Goal: Navigation & Orientation: Understand site structure

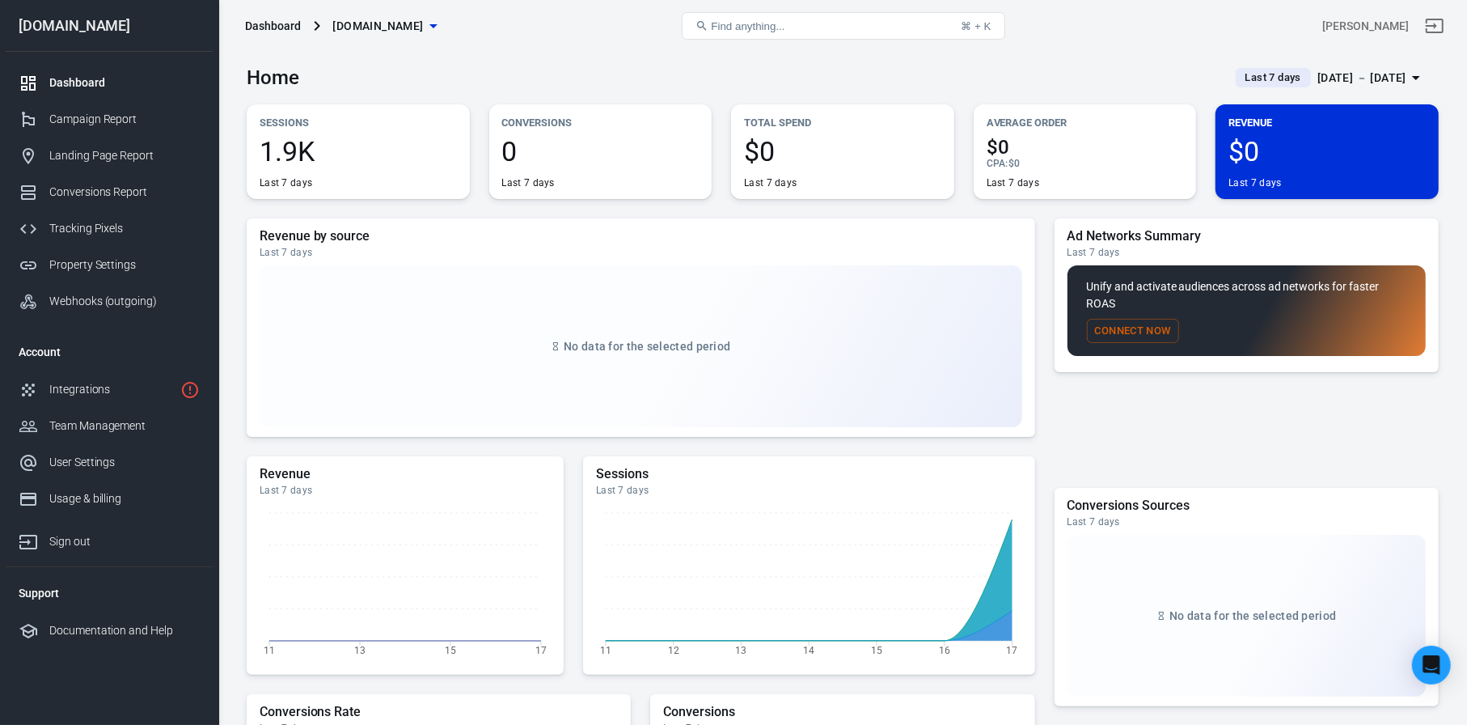
click at [1074, 417] on div "Ad Networks Summary Last 7 days Unify and activate audiences across ad networks…" at bounding box center [1247, 349] width 384 height 263
drag, startPoint x: 1120, startPoint y: 302, endPoint x: 1084, endPoint y: 291, distance: 37.1
click at [1084, 291] on div "Unify and activate audiences across ad networks for faster ROAS Connect Now" at bounding box center [1247, 310] width 358 height 91
click at [1099, 454] on div "Ad Networks Summary Last 7 days Unify and activate audiences across ad networks…" at bounding box center [1247, 349] width 384 height 263
click at [1101, 418] on div "Ad Networks Summary Last 7 days Unify and activate audiences across ad networks…" at bounding box center [1247, 349] width 384 height 263
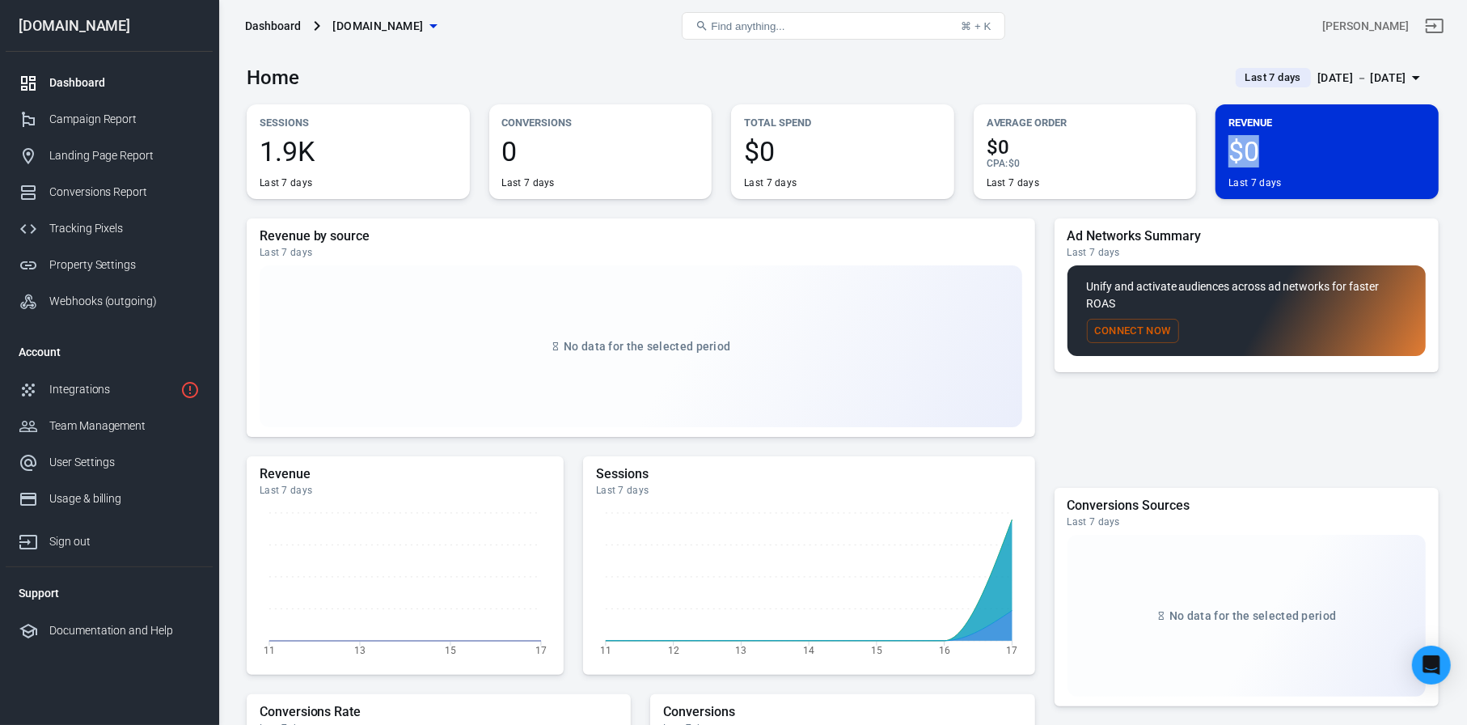
drag, startPoint x: 1273, startPoint y: 149, endPoint x: 1223, endPoint y: 153, distance: 50.3
click at [1223, 153] on div "Revenue $0 Last 7 days" at bounding box center [1327, 151] width 223 height 95
click at [113, 392] on div "Integrations" at bounding box center [111, 389] width 125 height 17
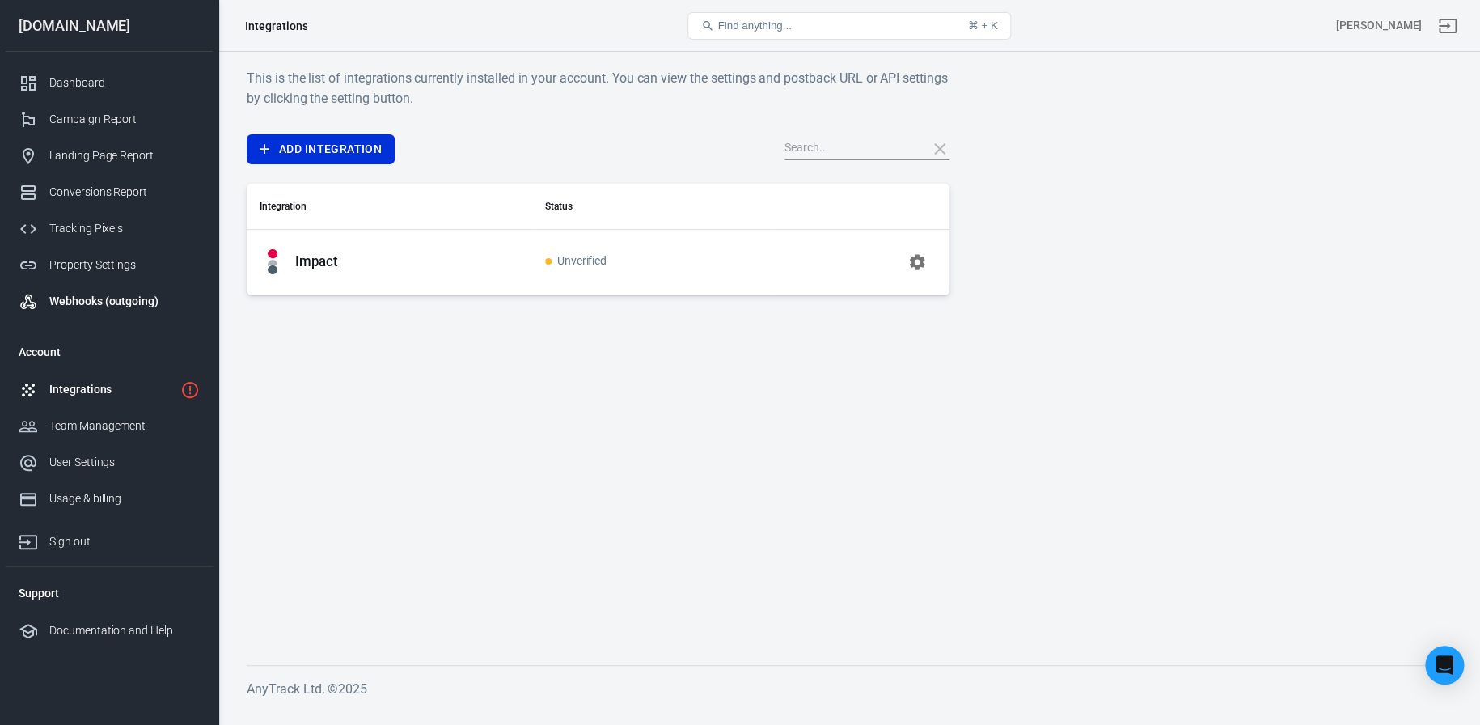
click at [102, 302] on div "Webhooks (outgoing)" at bounding box center [124, 301] width 150 height 17
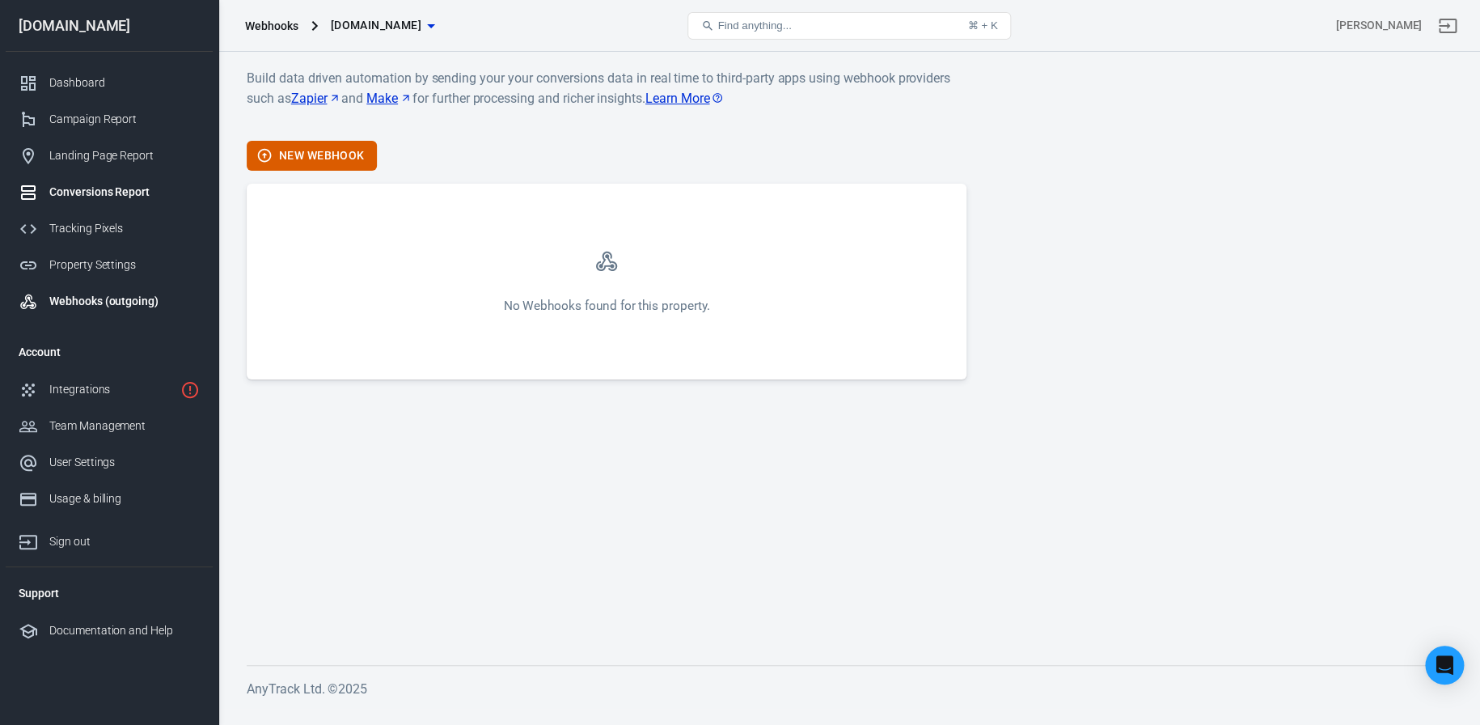
click at [107, 197] on div "Conversions Report" at bounding box center [124, 192] width 150 height 17
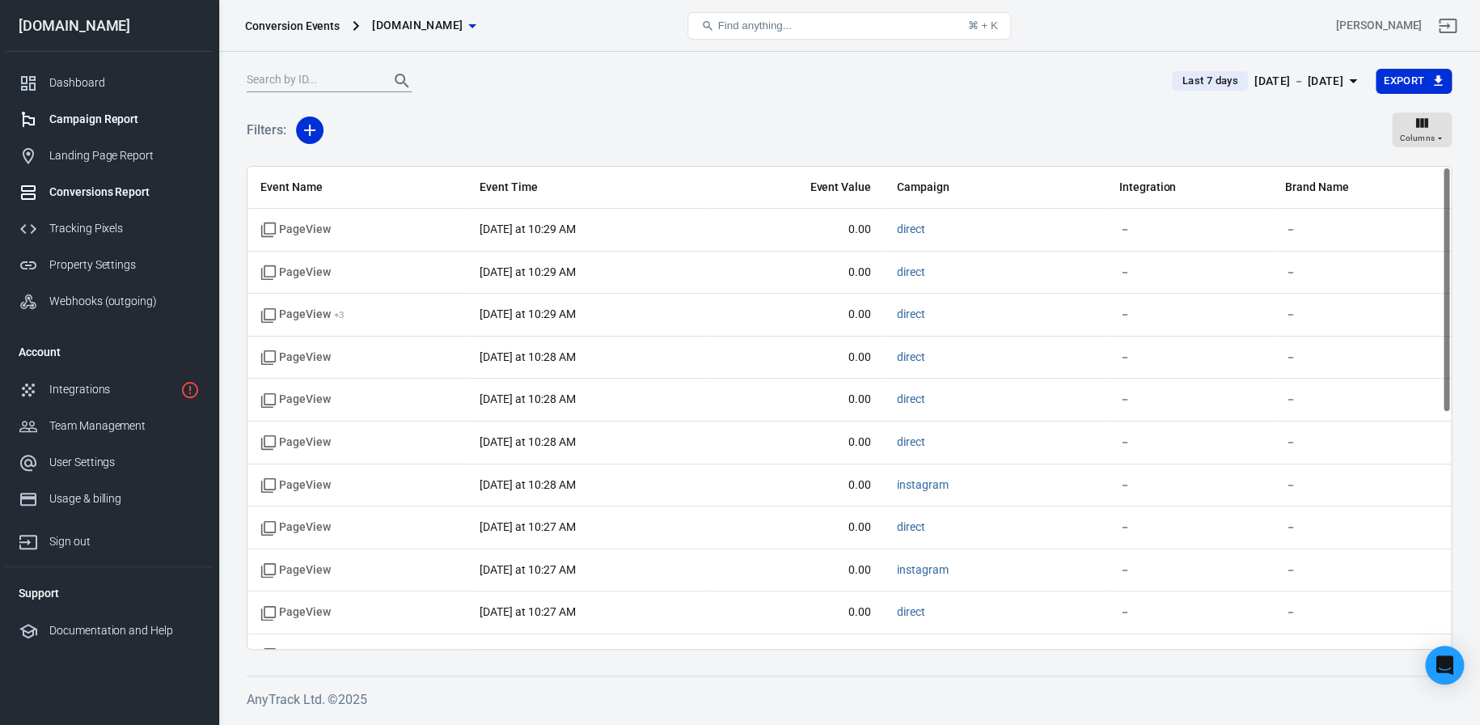
click at [115, 121] on div "Campaign Report" at bounding box center [124, 119] width 150 height 17
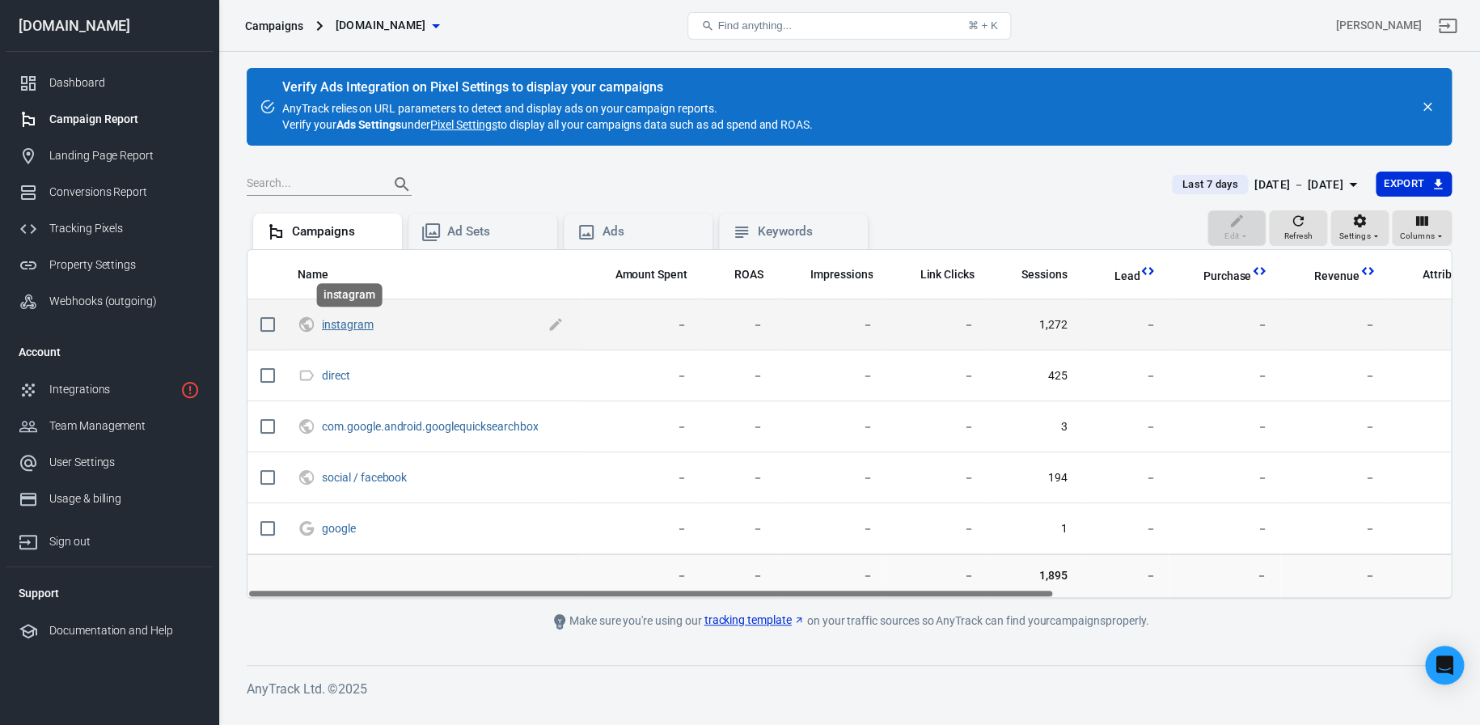
click at [334, 328] on link "instagram" at bounding box center [348, 324] width 52 height 13
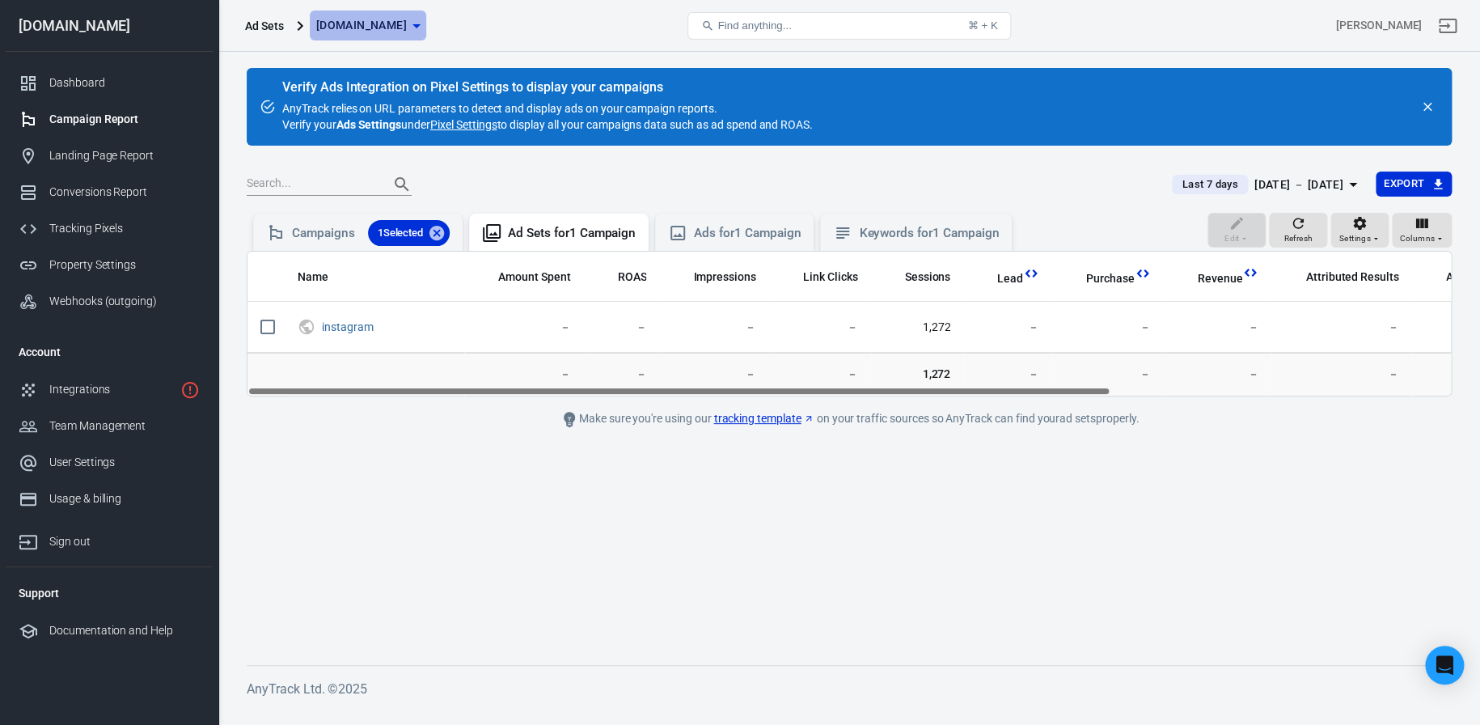
click at [426, 29] on icon "button" at bounding box center [416, 25] width 19 height 19
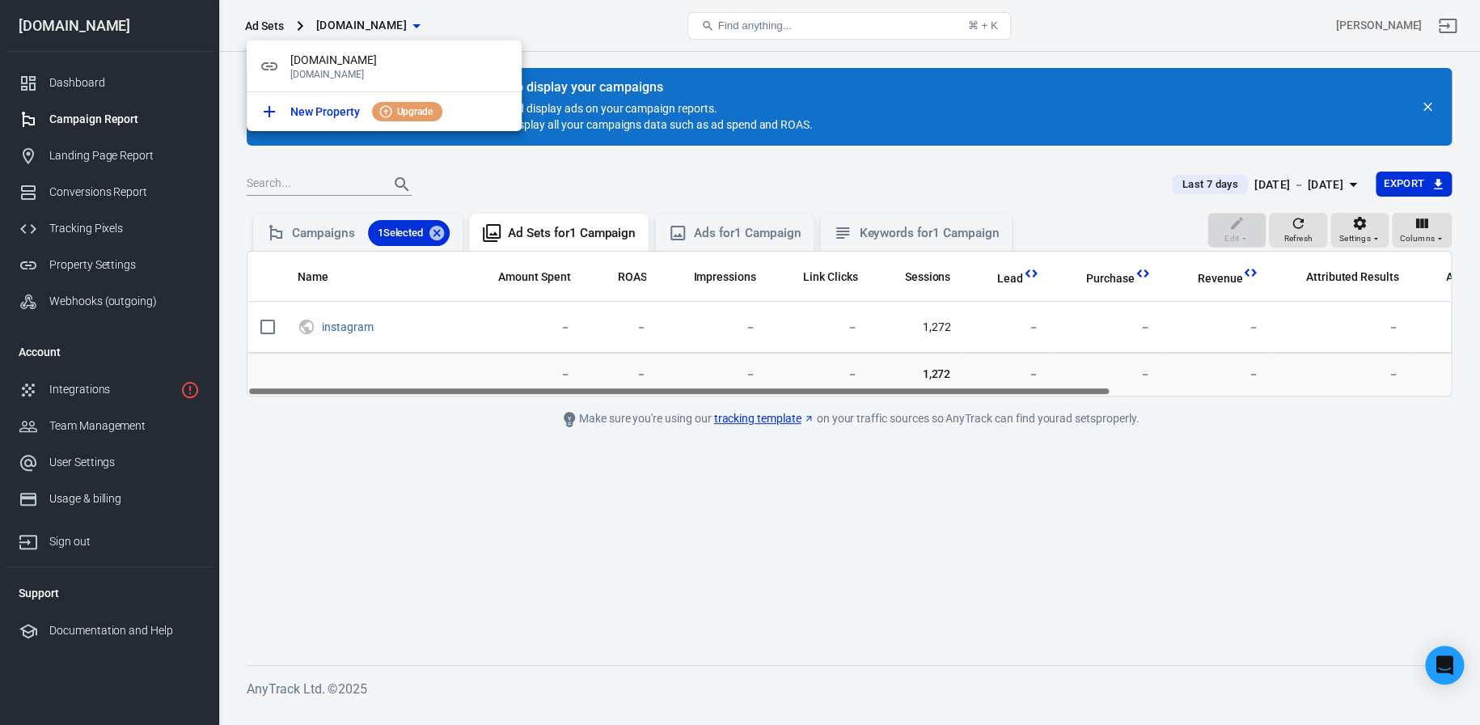
click at [446, 29] on div at bounding box center [740, 362] width 1480 height 725
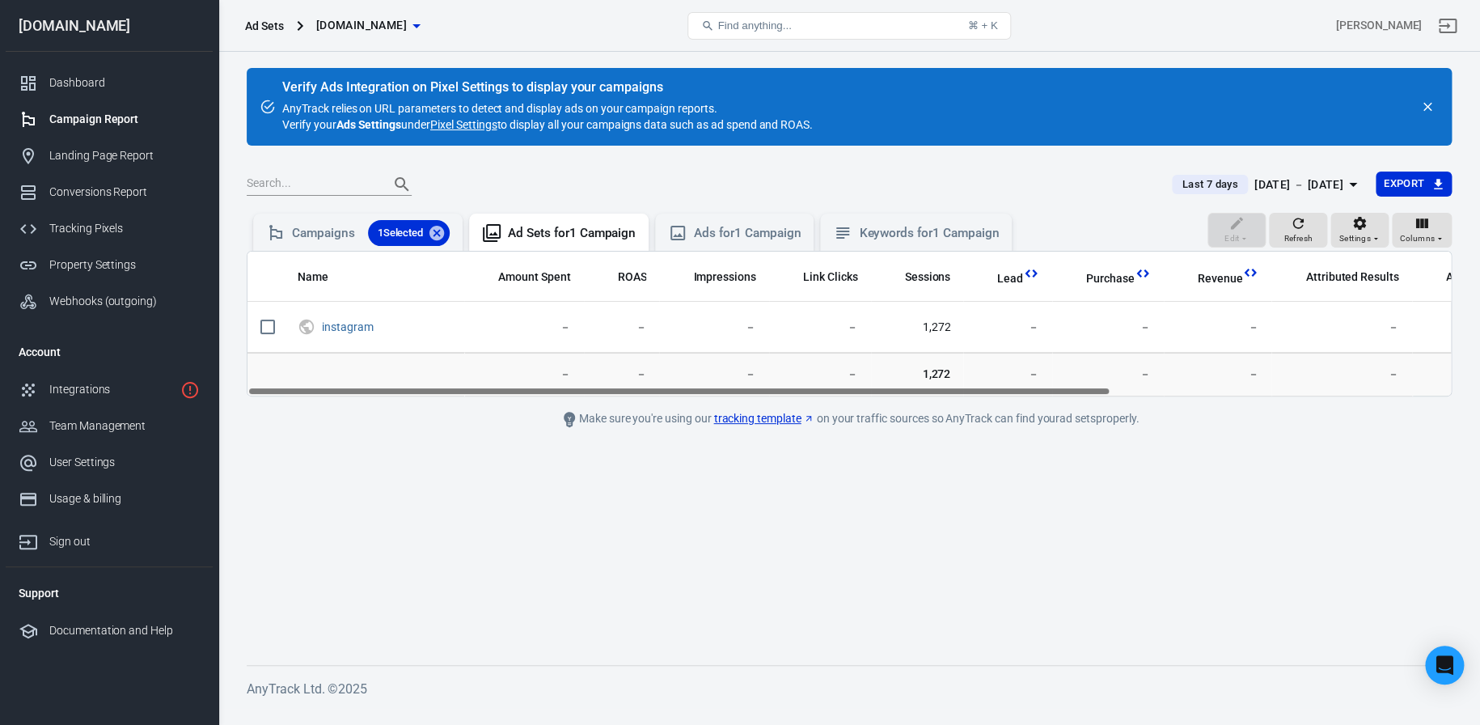
click at [773, 25] on span "Find anything..." at bounding box center [755, 25] width 74 height 12
click at [791, 24] on span "Find anything..." at bounding box center [755, 25] width 74 height 12
click at [878, 23] on button "Find anything... ⌘ + K" at bounding box center [850, 26] width 324 height 28
click at [90, 392] on div "Integrations" at bounding box center [111, 389] width 125 height 17
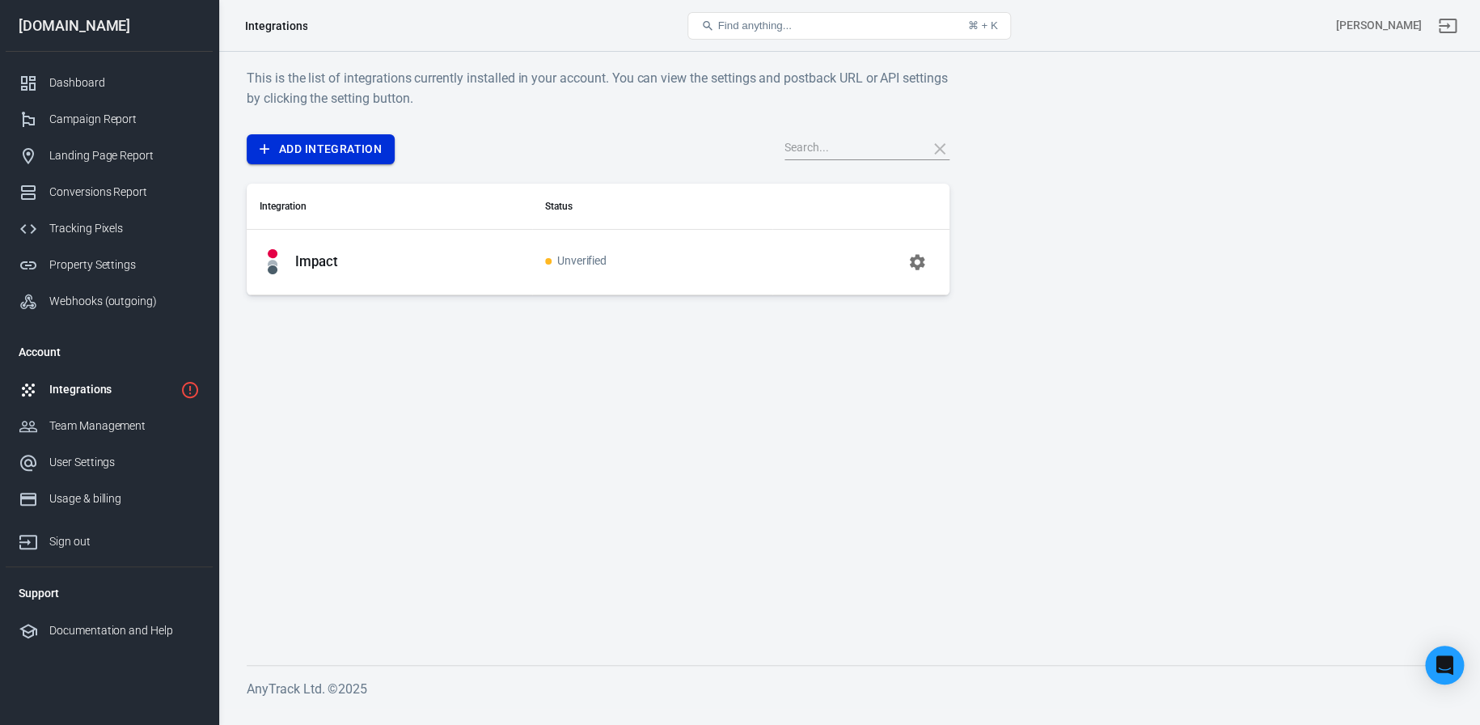
click at [348, 144] on link "Add Integration" at bounding box center [321, 149] width 148 height 30
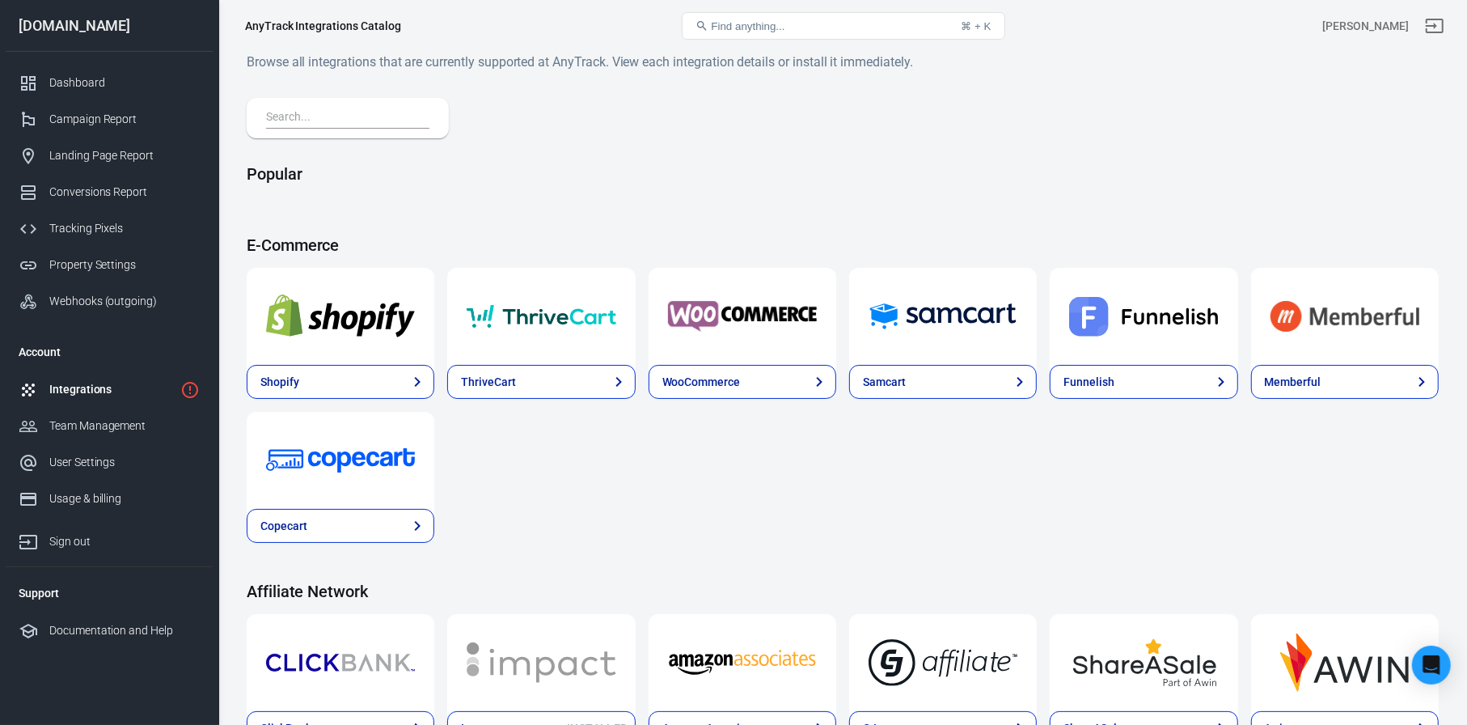
click at [307, 123] on input "text" at bounding box center [344, 118] width 157 height 21
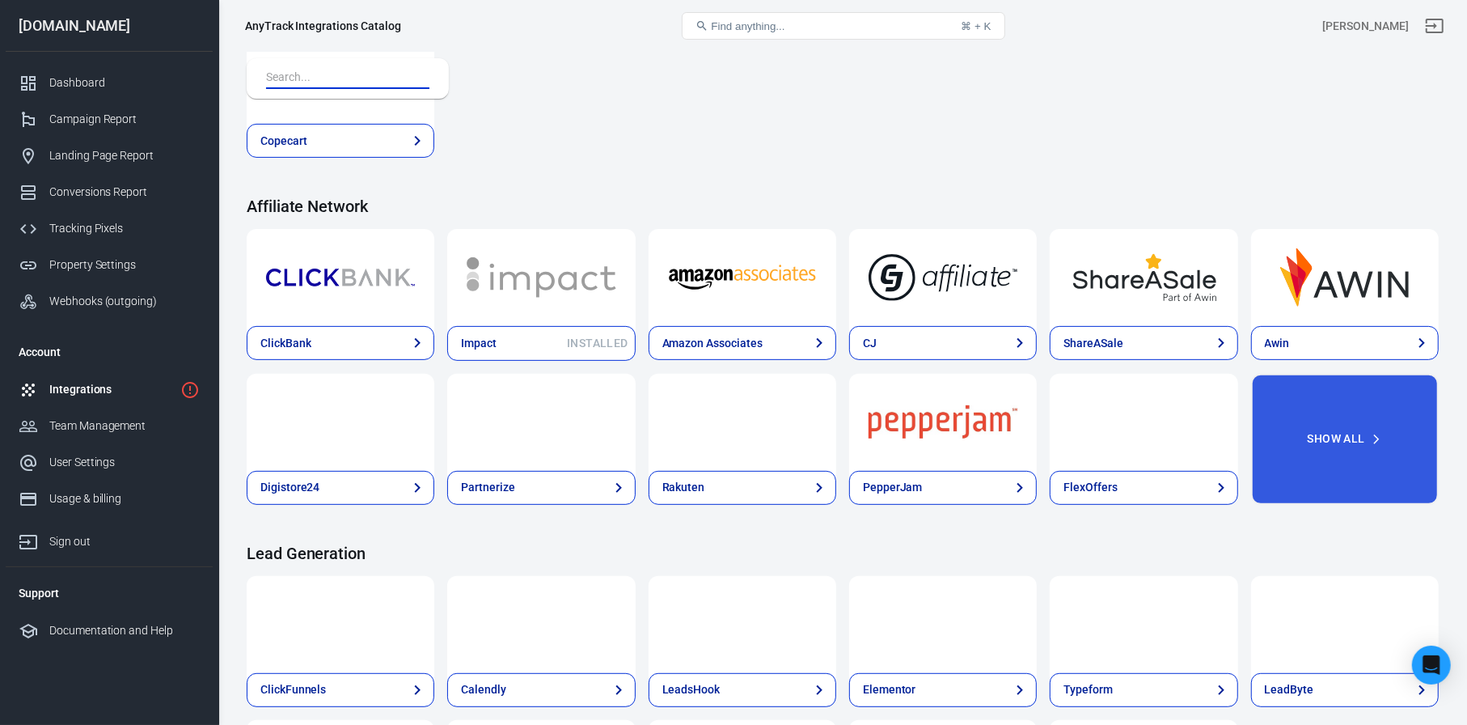
scroll to position [404, 0]
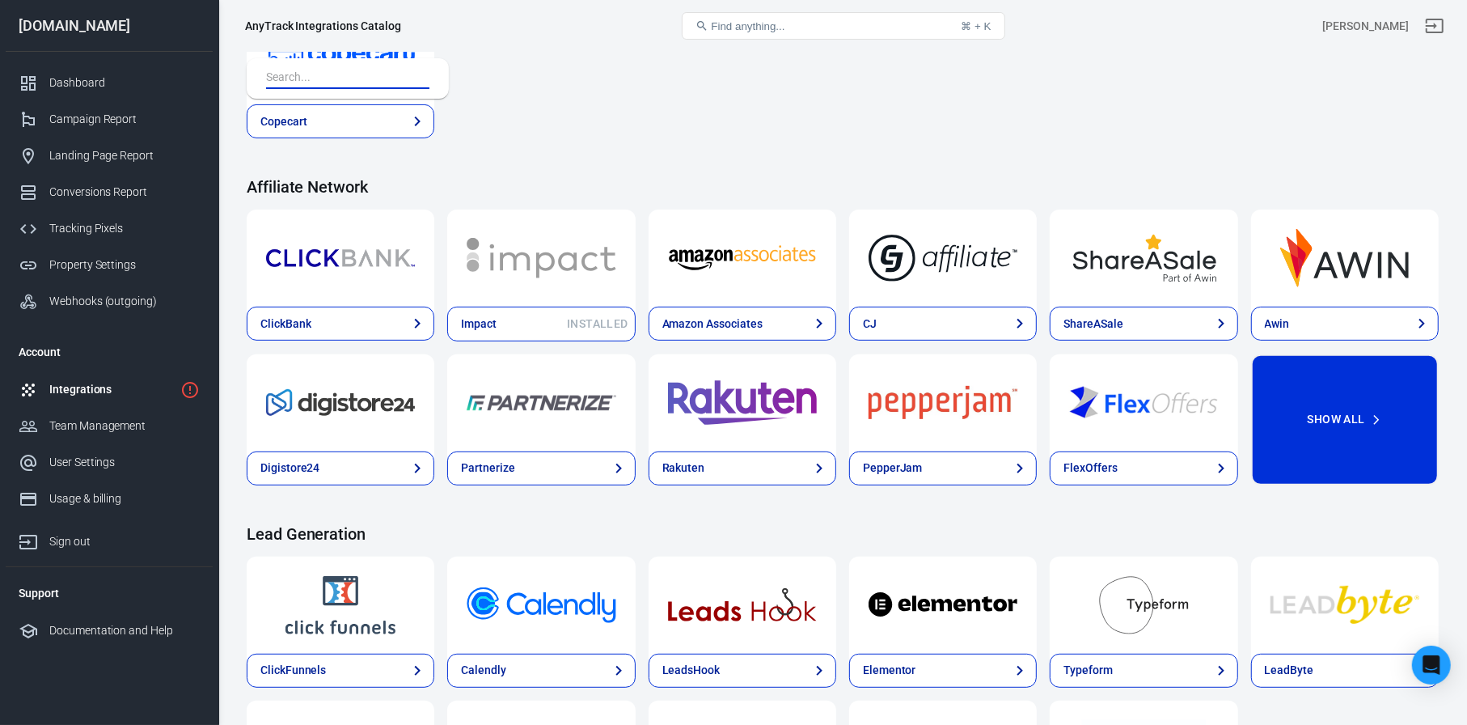
click at [1362, 429] on button "Show All" at bounding box center [1345, 419] width 188 height 131
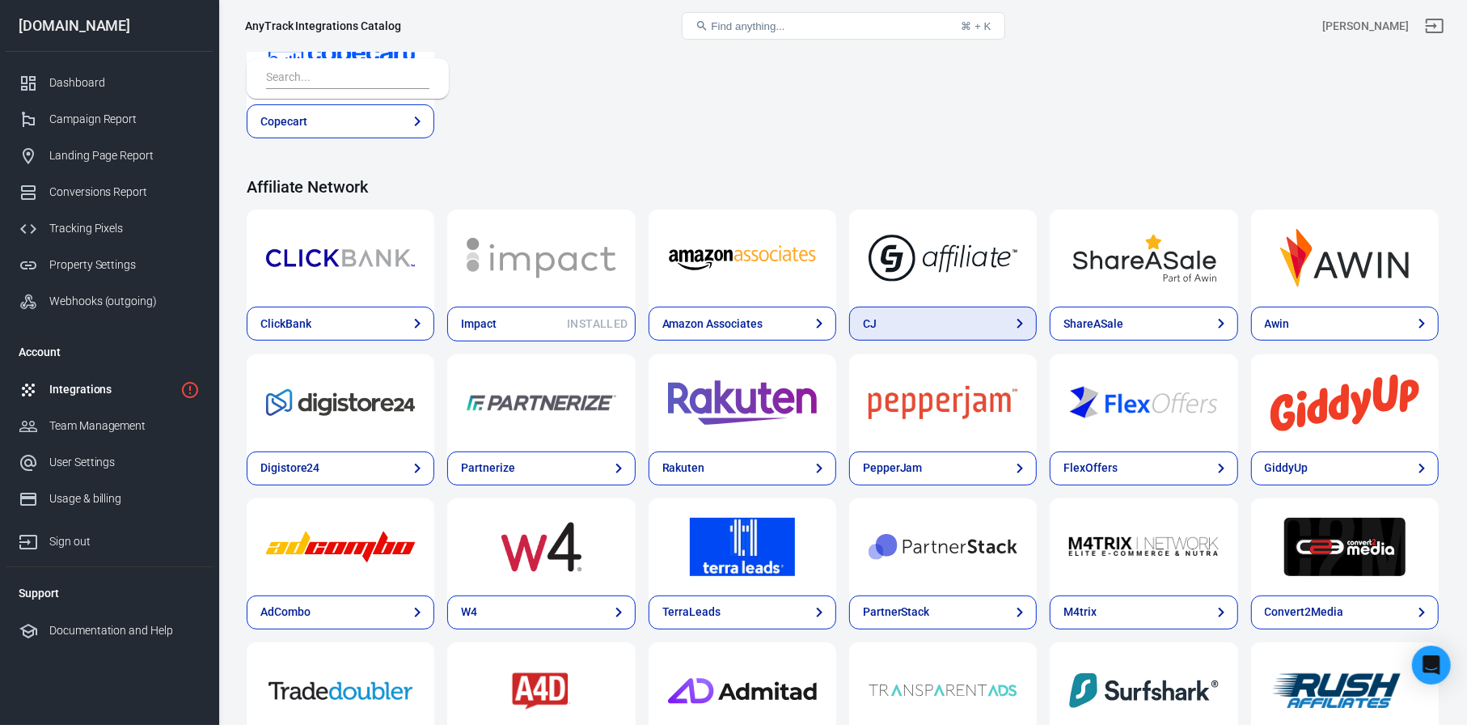
click at [902, 328] on link "CJ" at bounding box center [943, 324] width 188 height 34
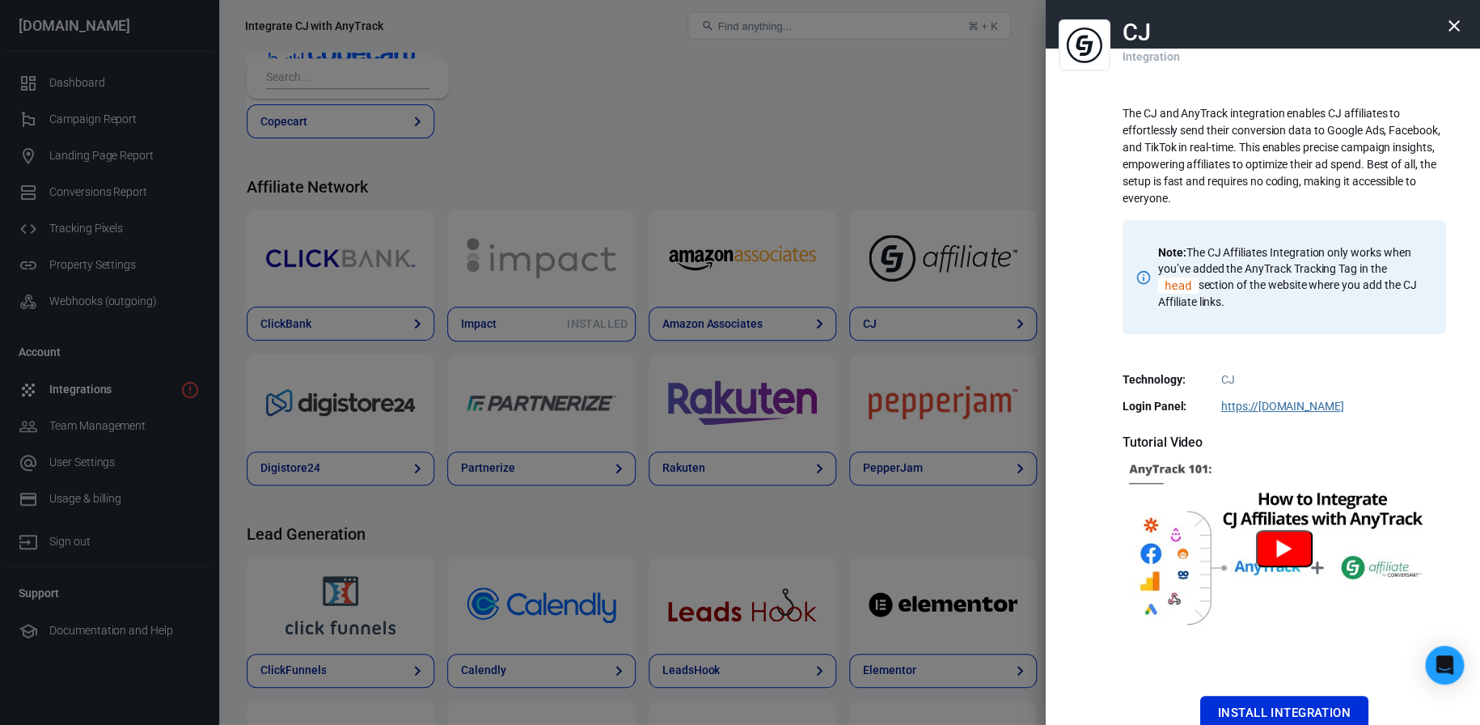
click at [1278, 556] on button "Watch CJ Tutorial" at bounding box center [1284, 548] width 57 height 37
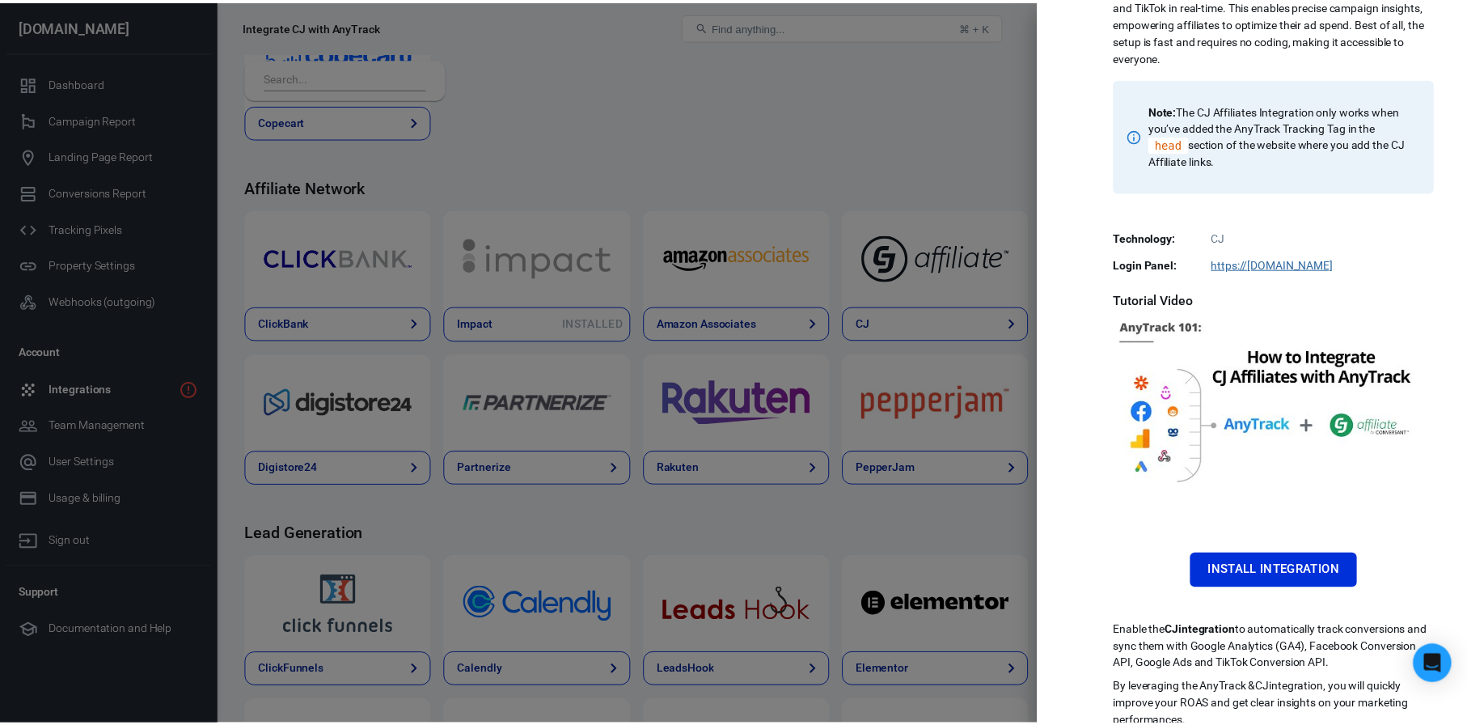
scroll to position [158, 0]
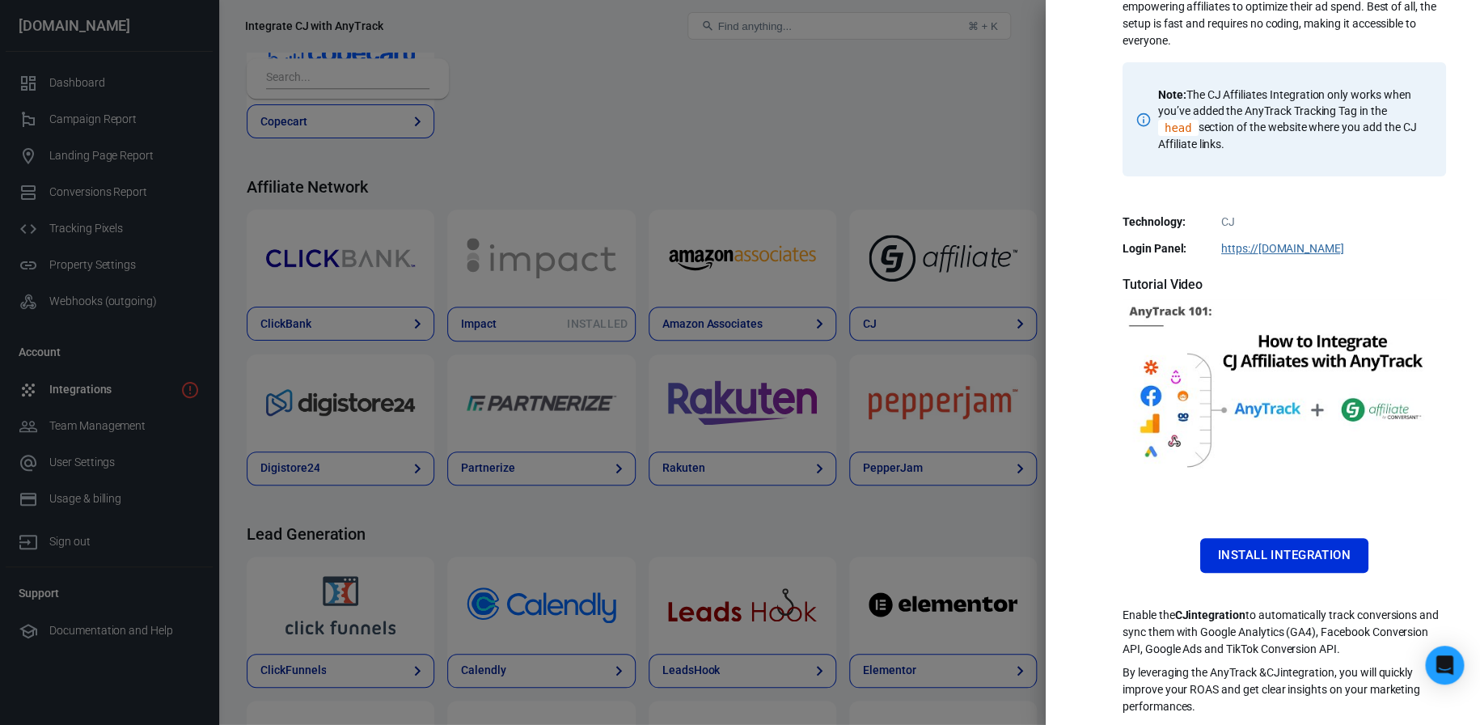
click at [898, 209] on div at bounding box center [740, 362] width 1480 height 725
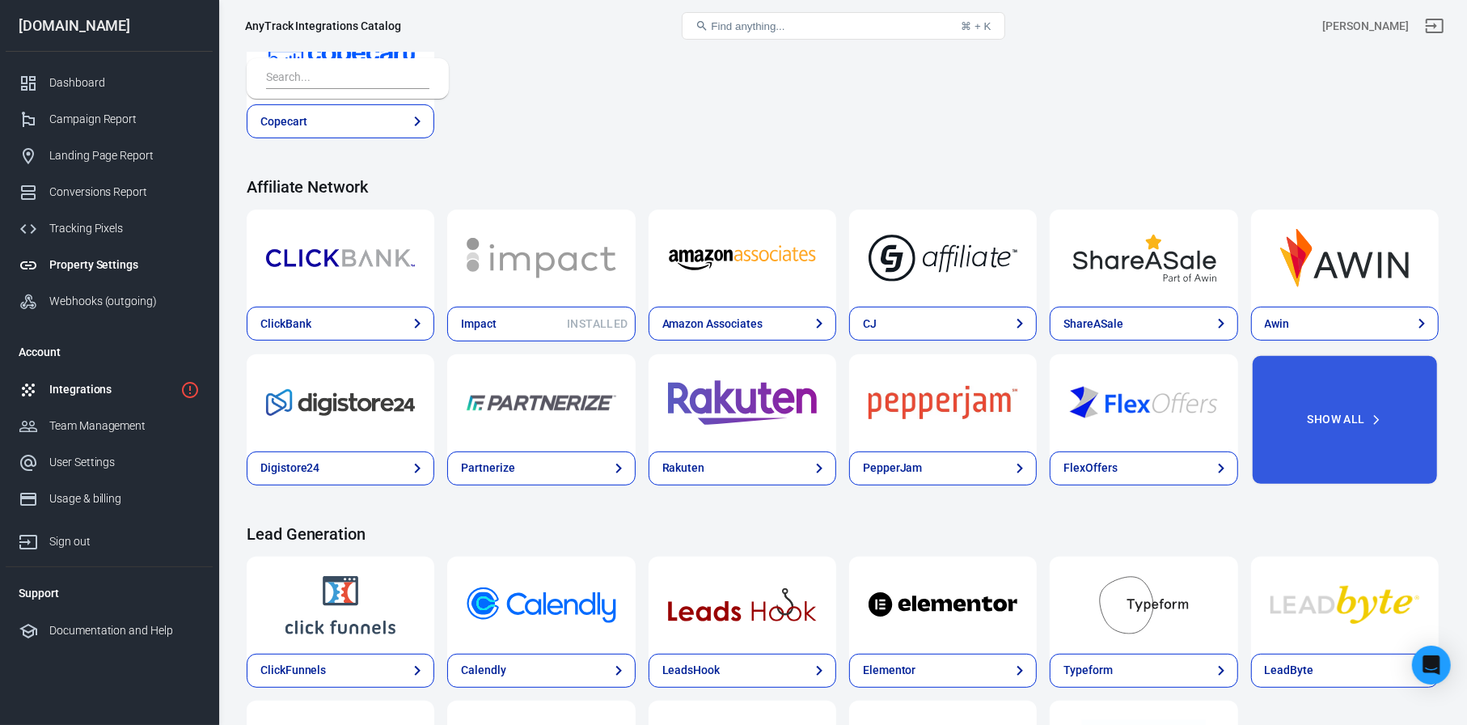
click at [85, 258] on div "Property Settings" at bounding box center [124, 264] width 150 height 17
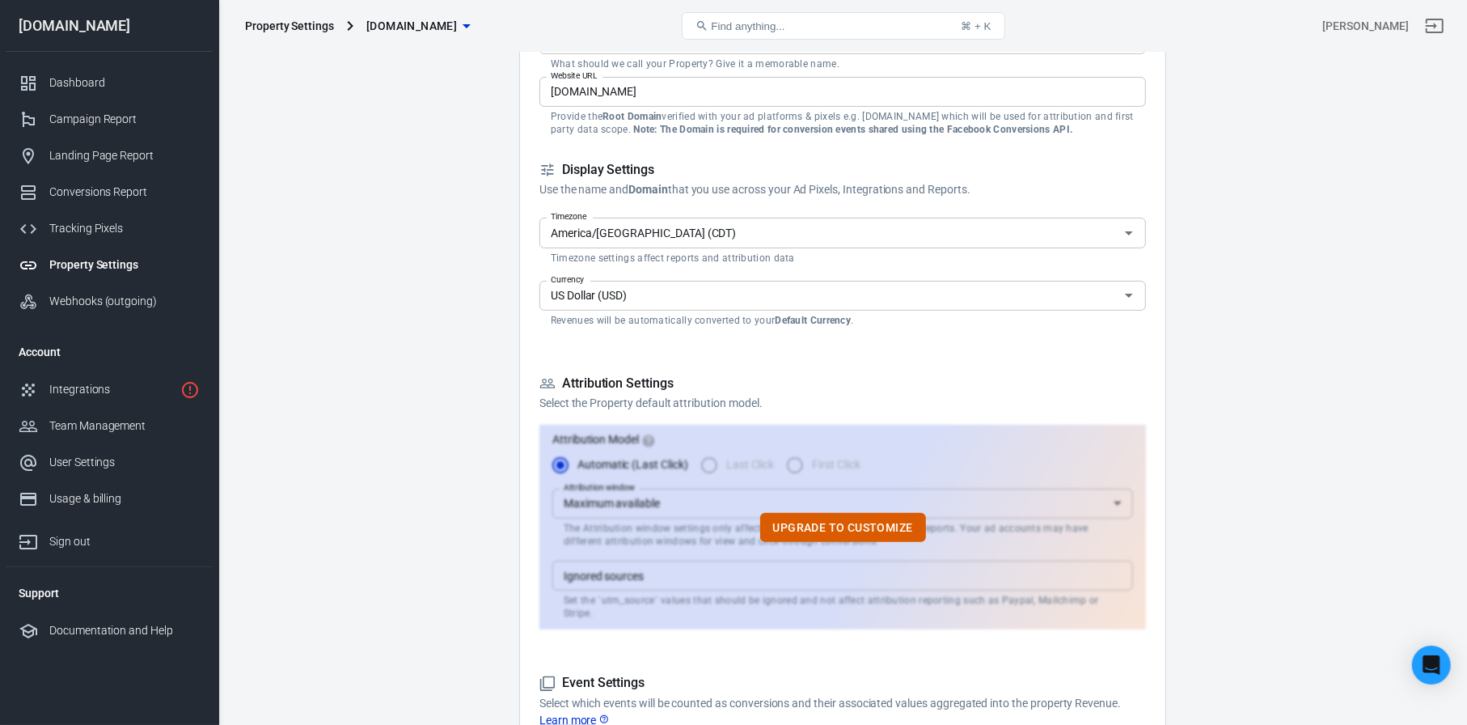
scroll to position [162, 0]
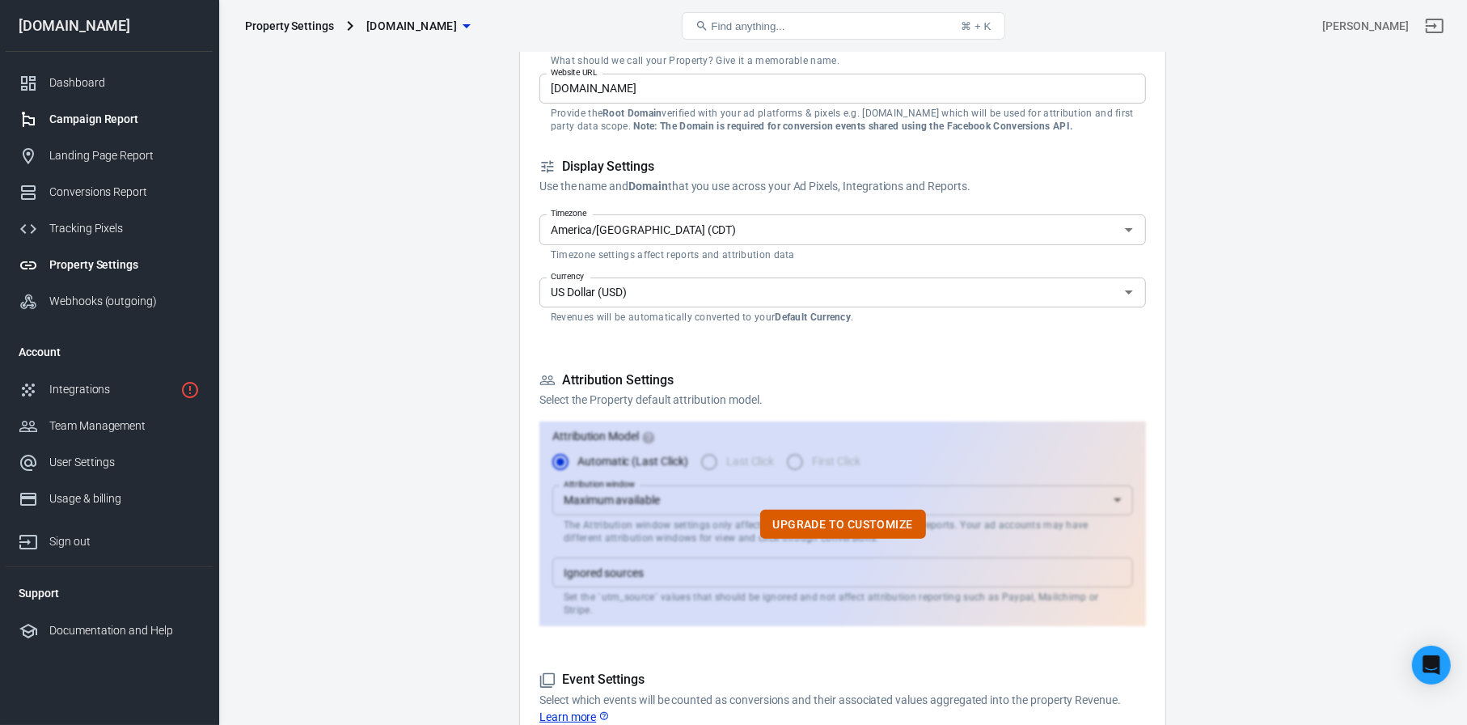
click at [104, 121] on div "Campaign Report" at bounding box center [124, 119] width 150 height 17
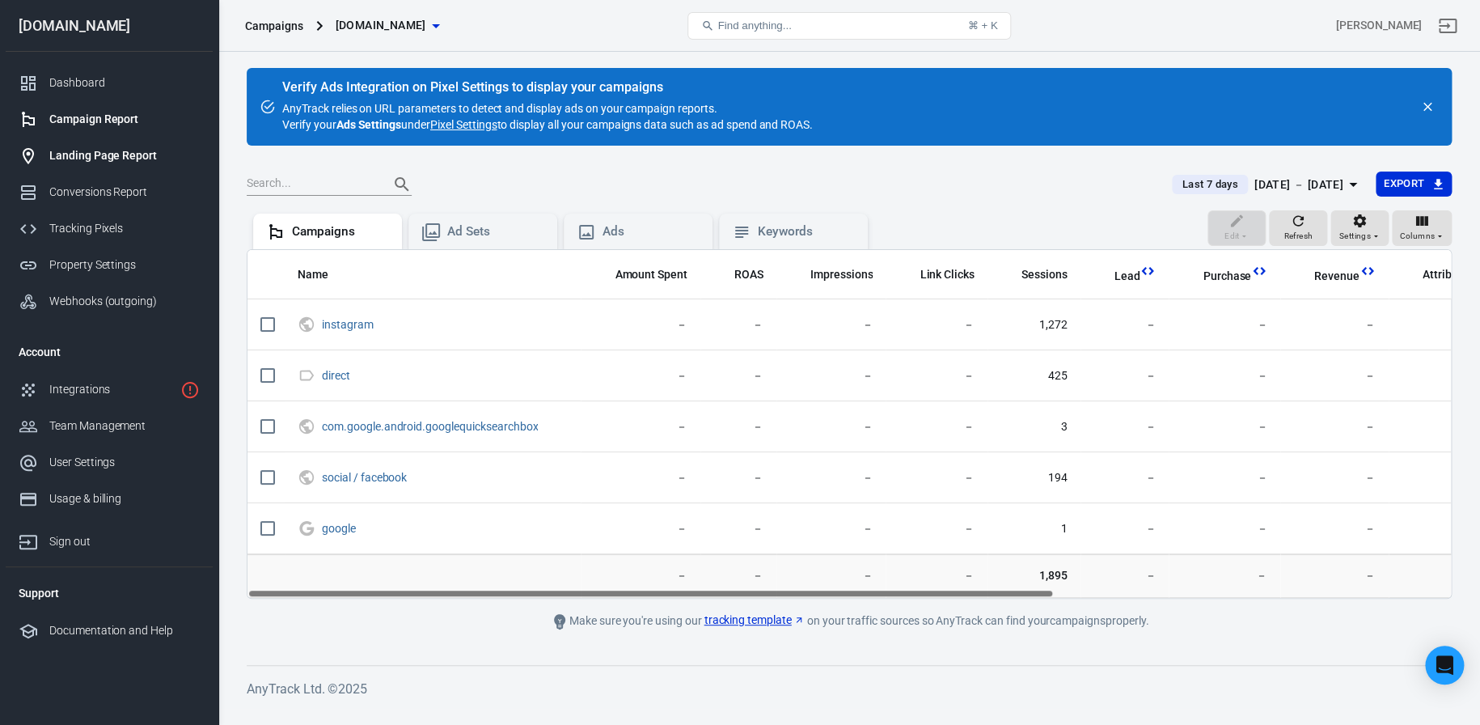
click at [110, 158] on div "Landing Page Report" at bounding box center [124, 155] width 150 height 17
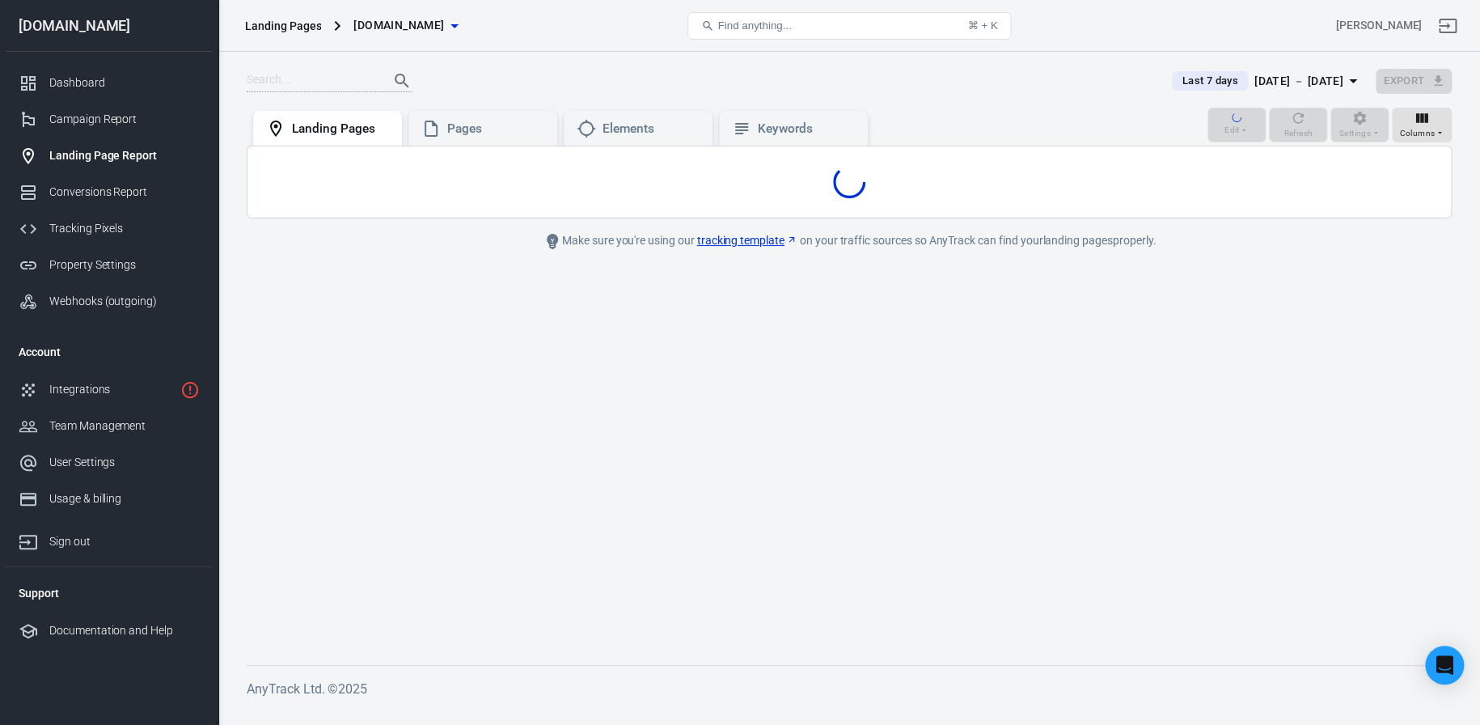
click at [127, 189] on div "Conversions Report" at bounding box center [124, 192] width 150 height 17
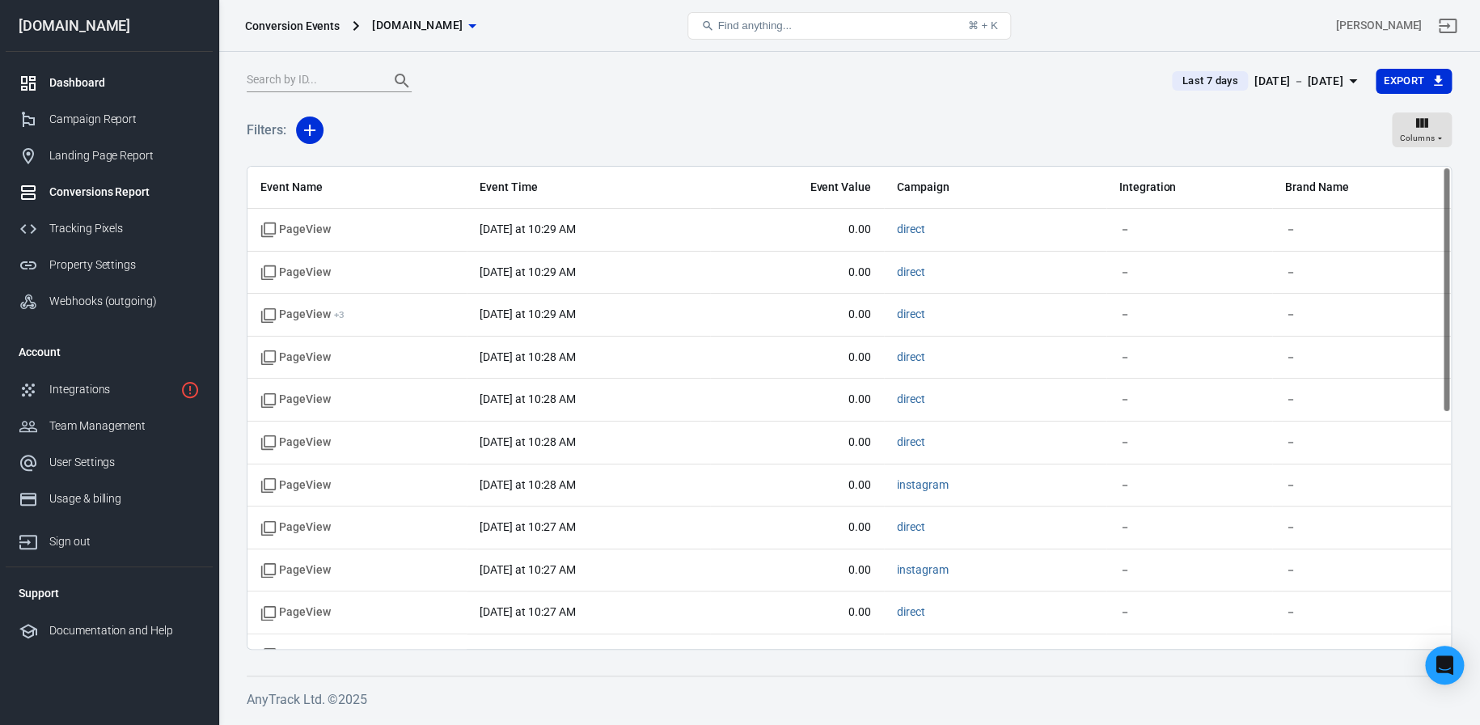
click at [135, 82] on div "Dashboard" at bounding box center [124, 82] width 150 height 17
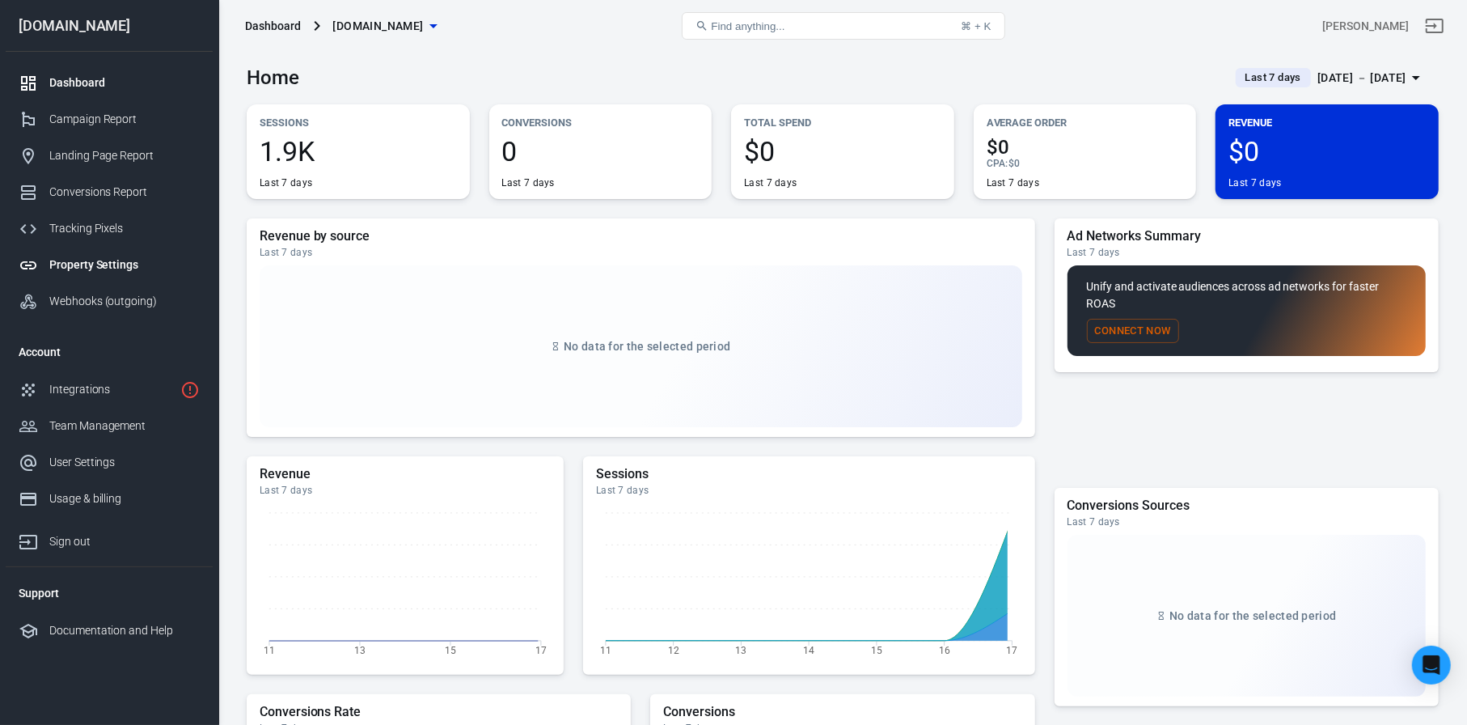
click at [97, 269] on div "Property Settings" at bounding box center [124, 264] width 150 height 17
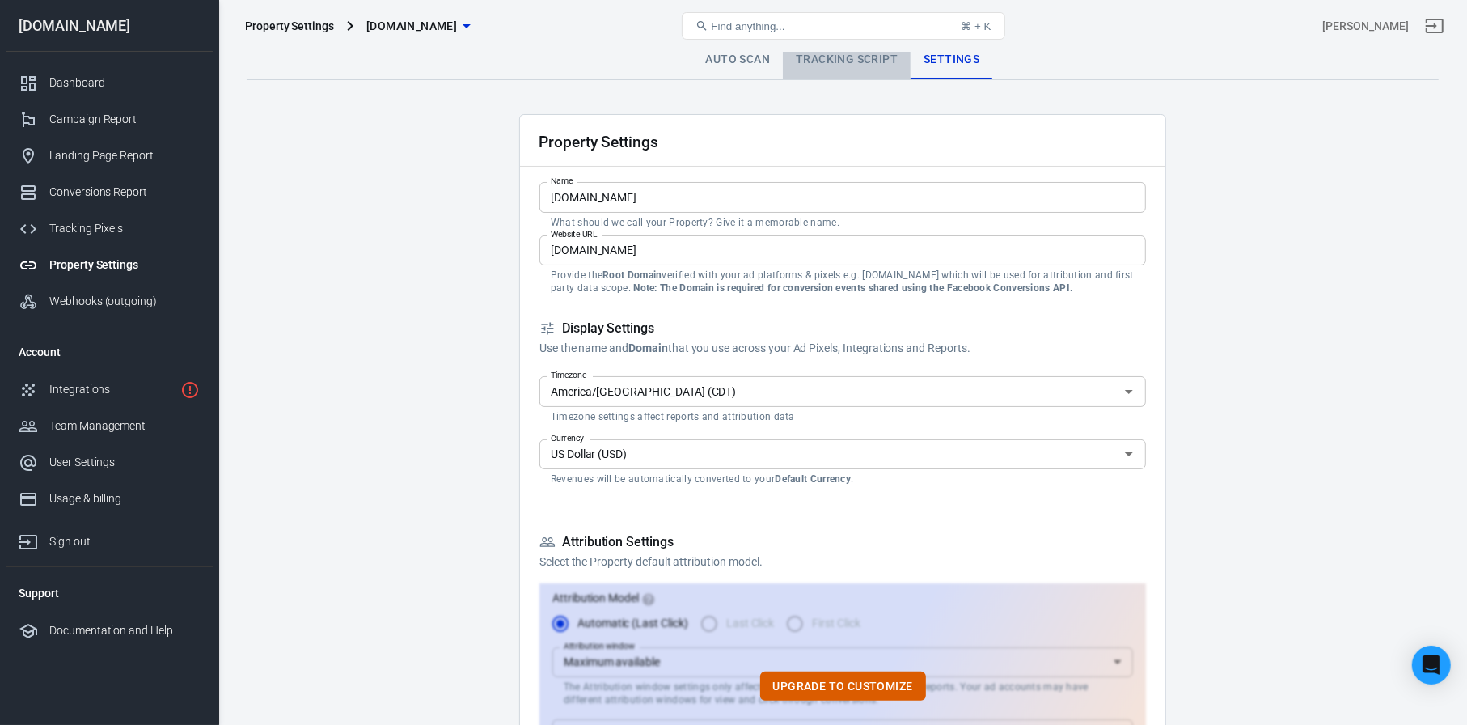
click at [875, 57] on link "Tracking Script" at bounding box center [847, 59] width 128 height 39
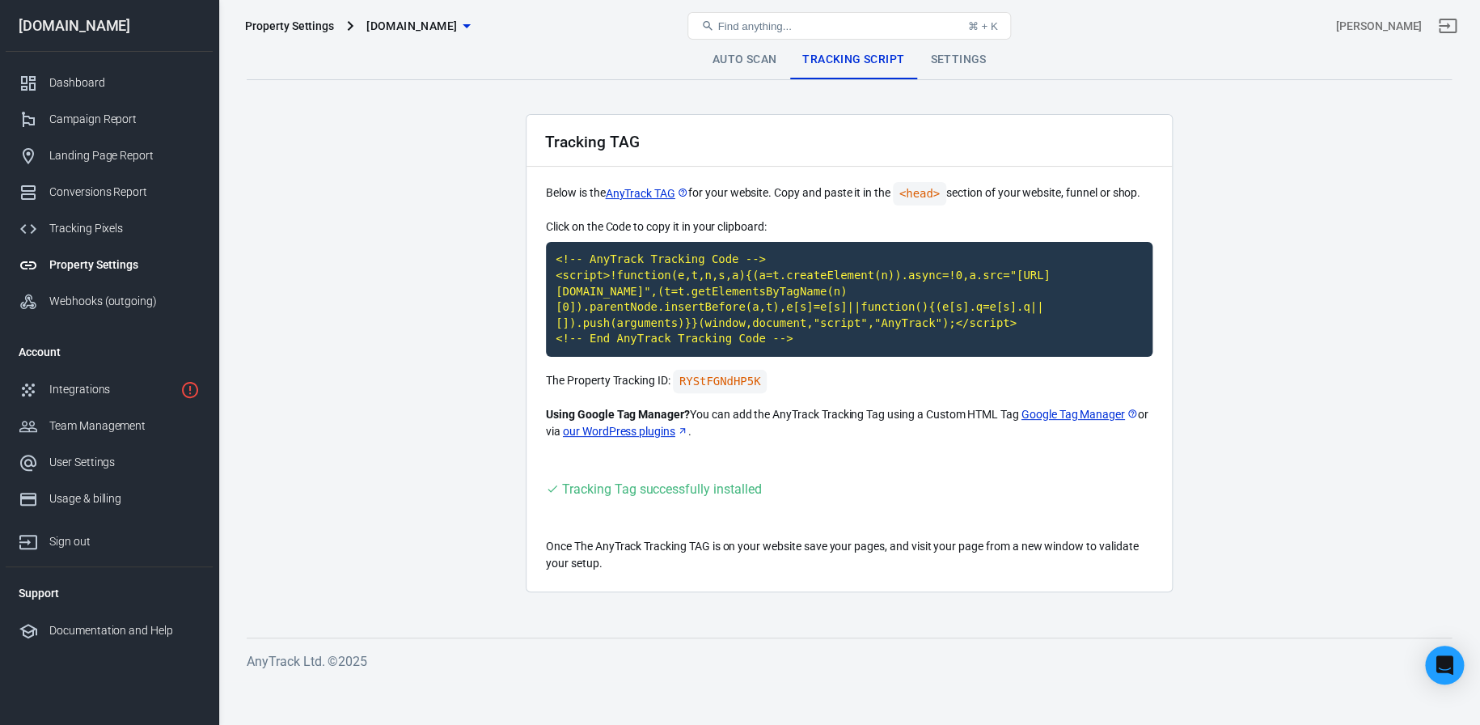
click at [740, 66] on link "Auto Scan" at bounding box center [745, 59] width 91 height 39
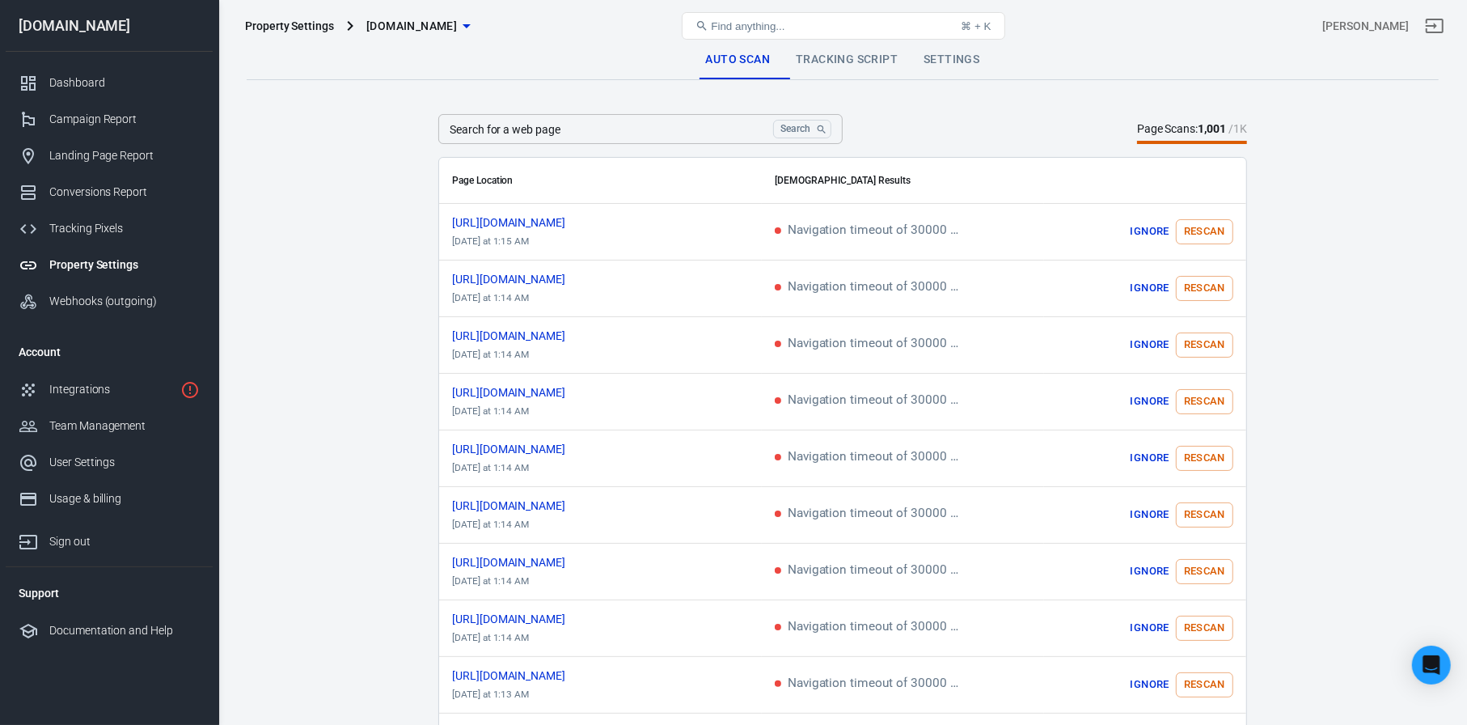
click at [844, 54] on link "Tracking Script" at bounding box center [847, 59] width 128 height 39
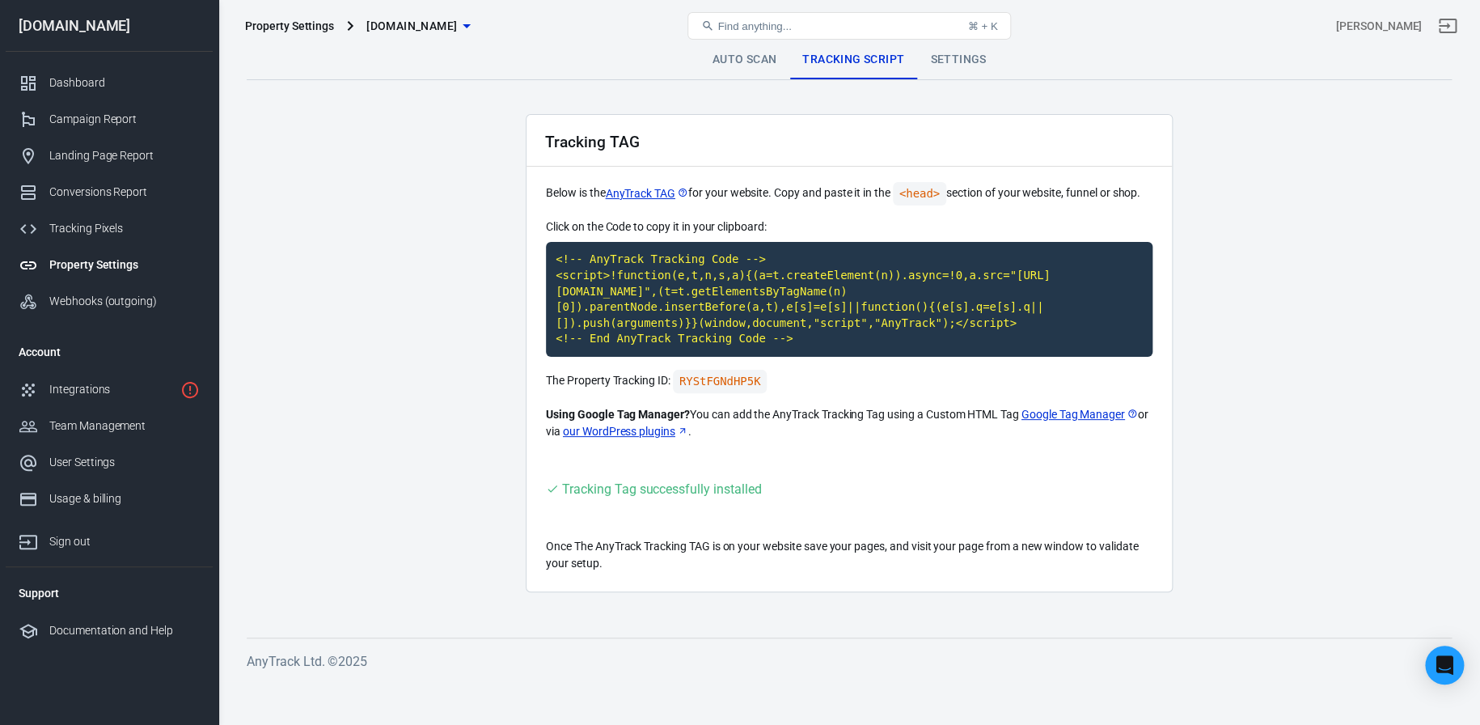
click at [915, 61] on link "Tracking Script" at bounding box center [854, 59] width 128 height 39
click at [945, 58] on link "Settings" at bounding box center [958, 59] width 82 height 39
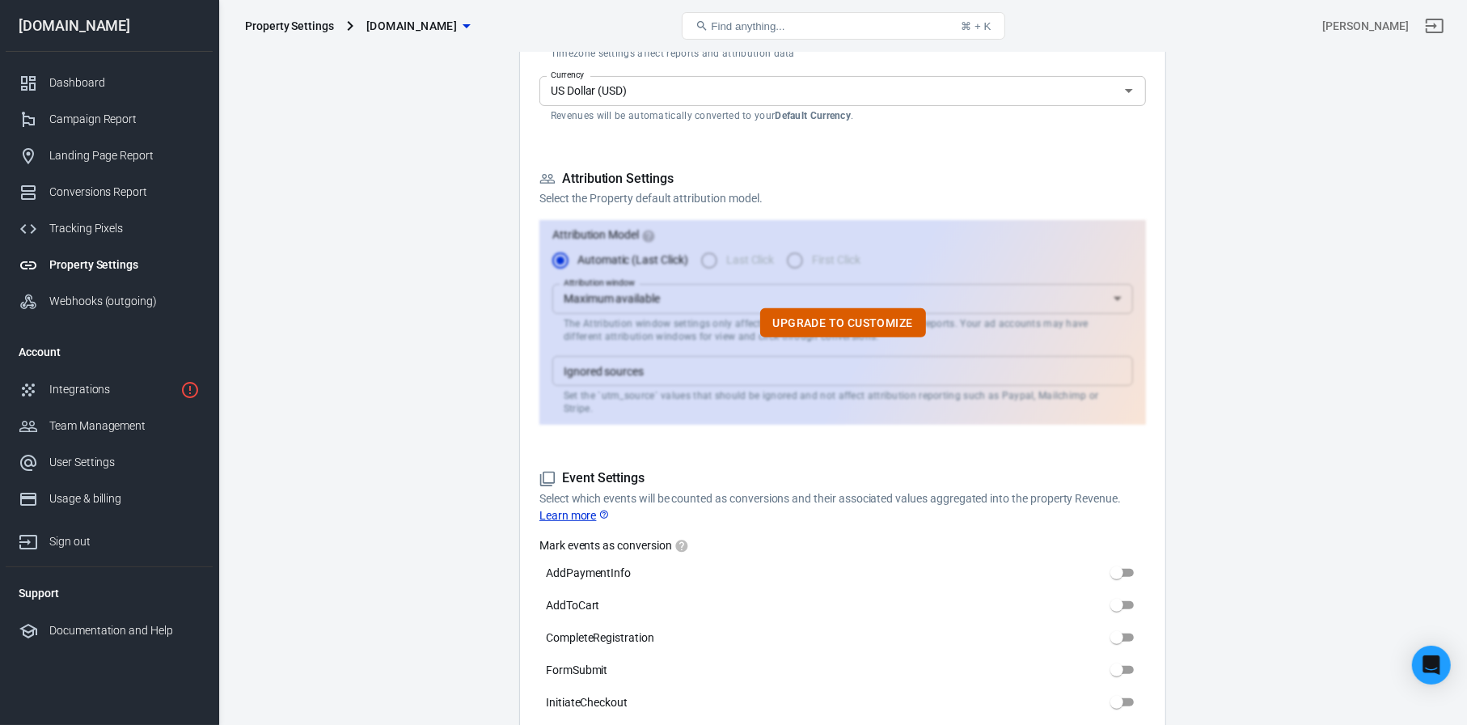
scroll to position [324, 0]
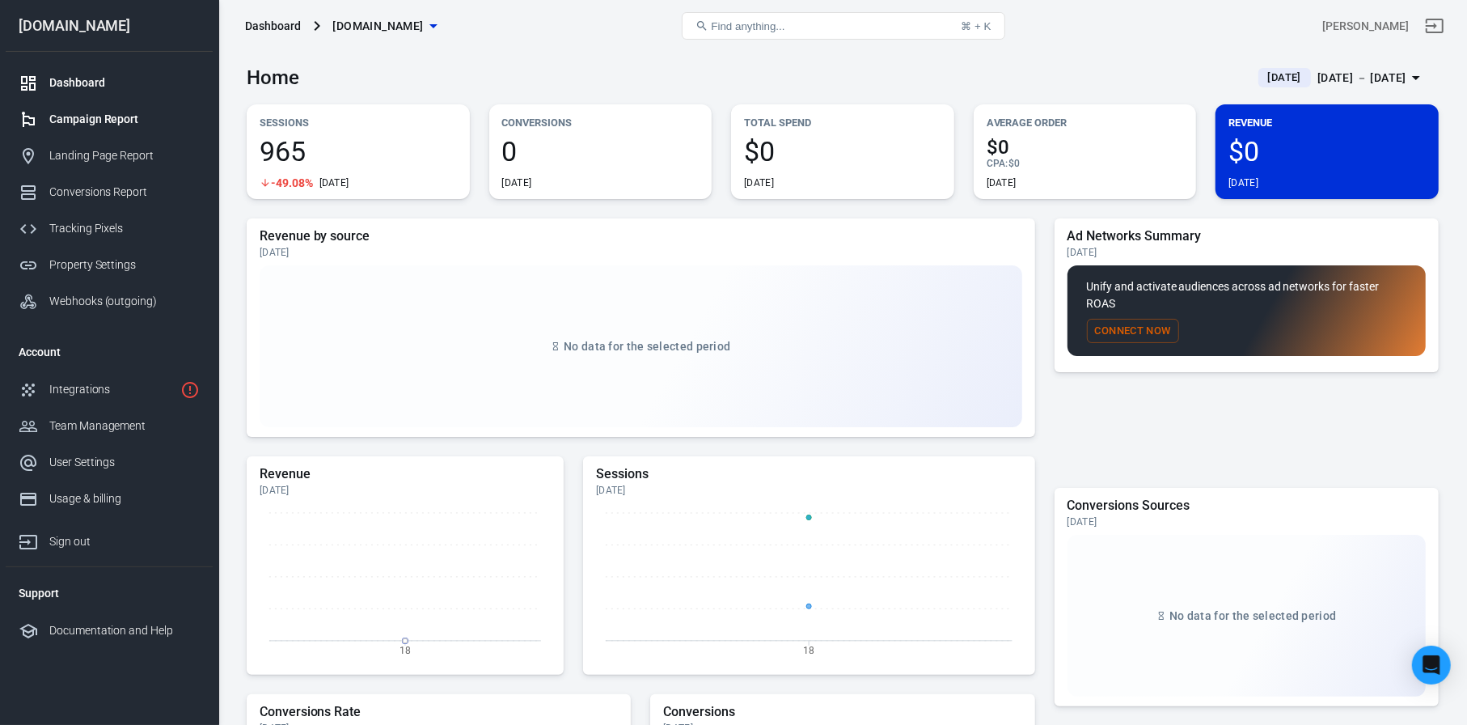
click at [94, 115] on div "Campaign Report" at bounding box center [124, 119] width 150 height 17
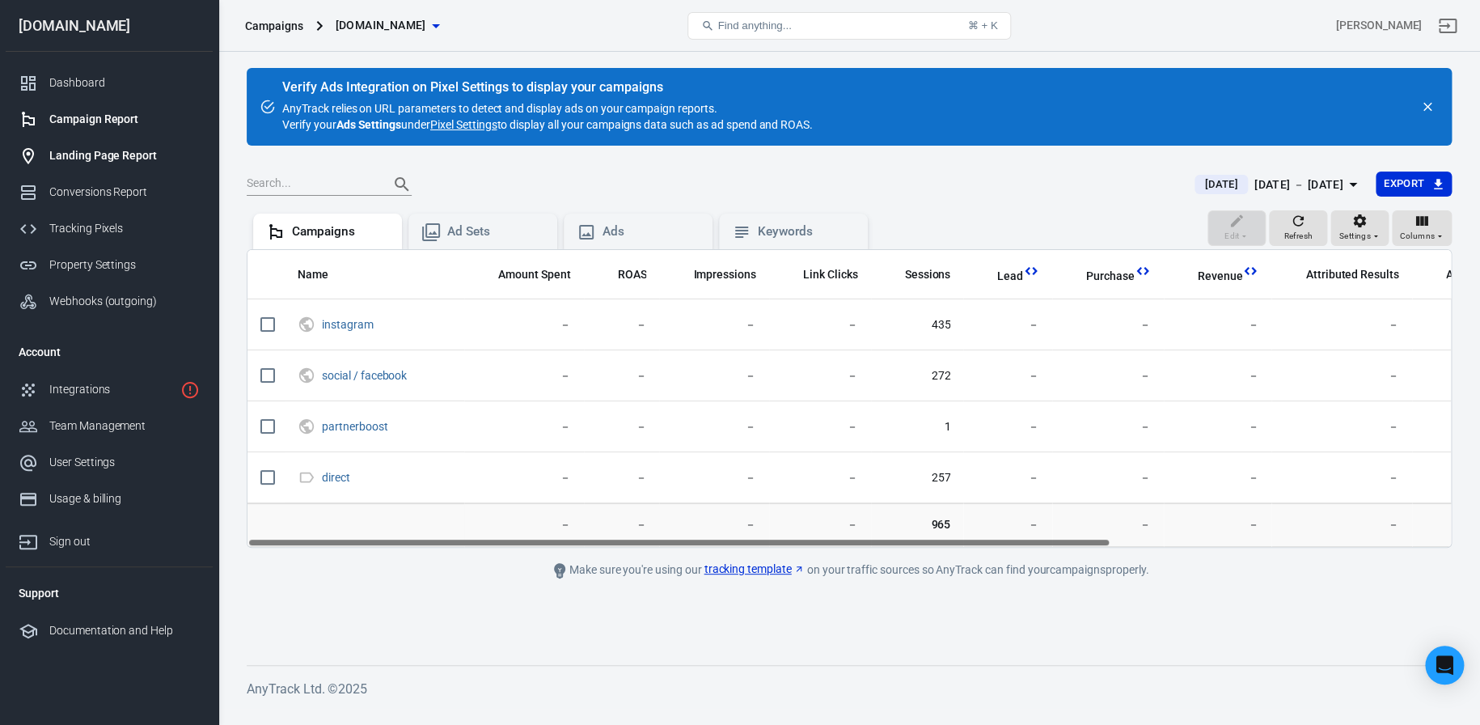
click at [65, 147] on div "Landing Page Report" at bounding box center [124, 155] width 150 height 17
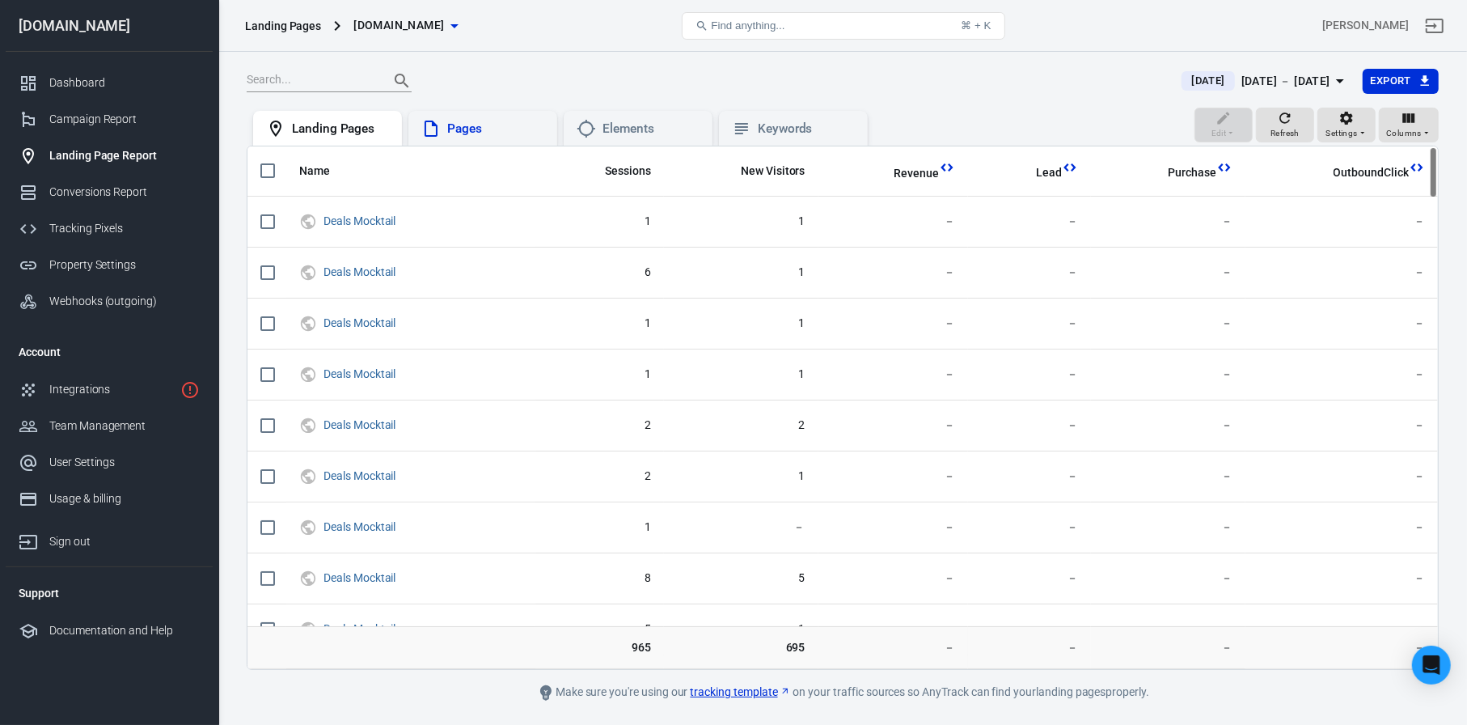
click at [485, 121] on div "Pages" at bounding box center [495, 129] width 97 height 17
click at [79, 198] on div "Conversions Report" at bounding box center [124, 192] width 150 height 17
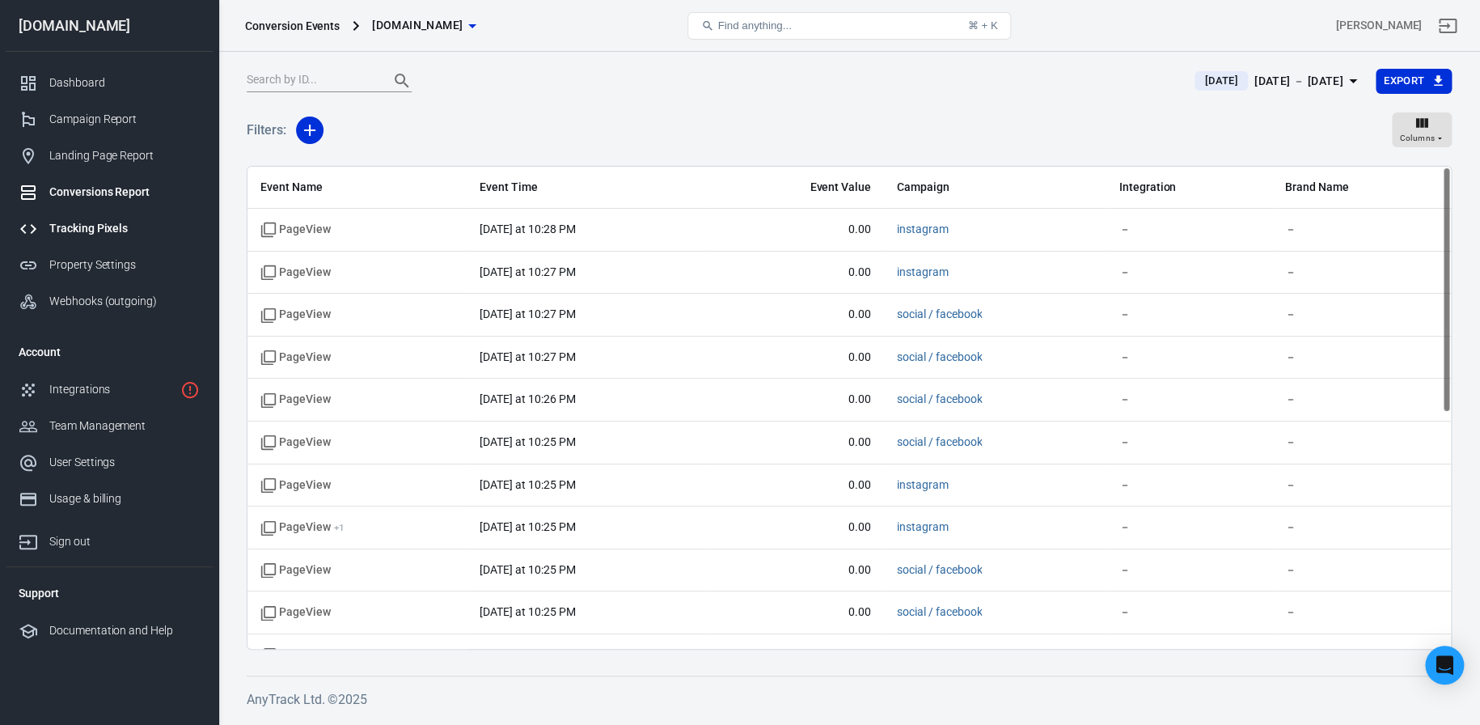
click at [87, 230] on div "Tracking Pixels" at bounding box center [124, 228] width 150 height 17
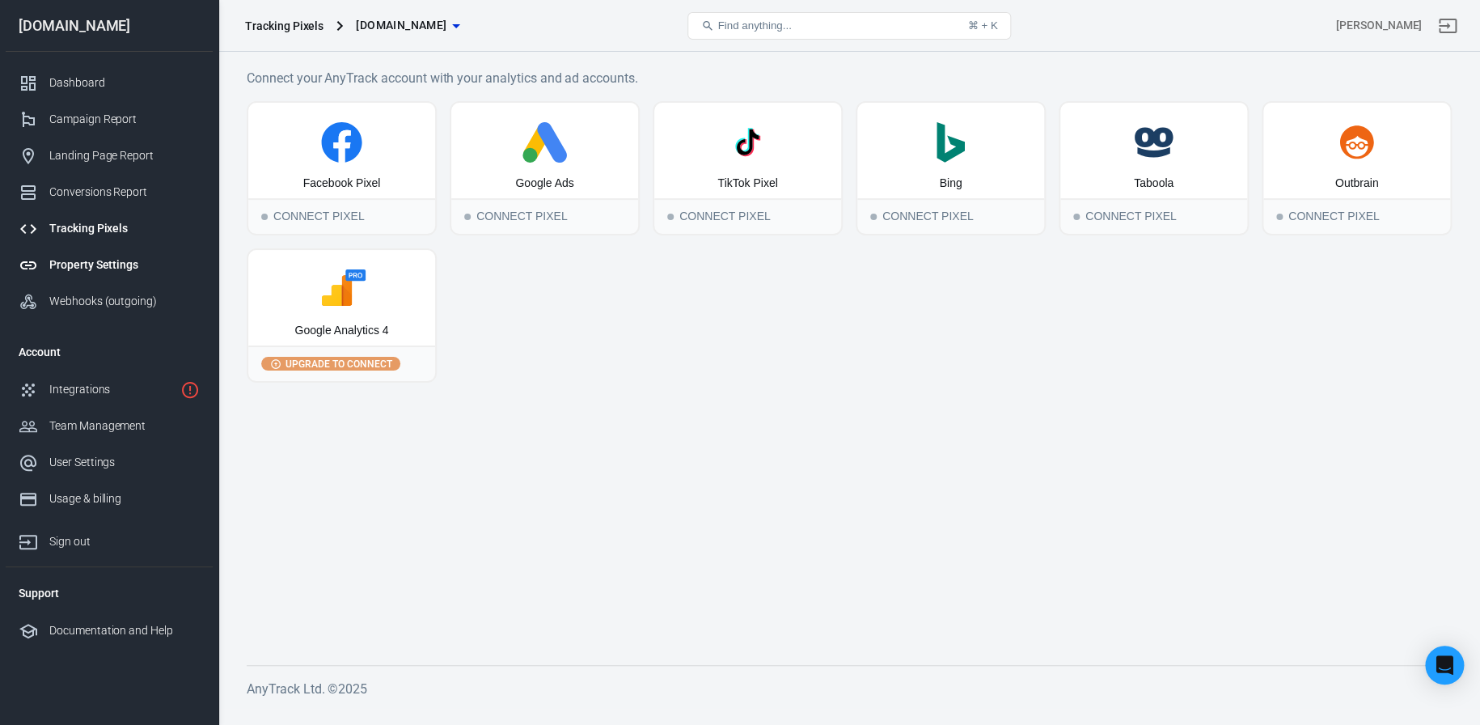
click at [100, 270] on div "Property Settings" at bounding box center [124, 264] width 150 height 17
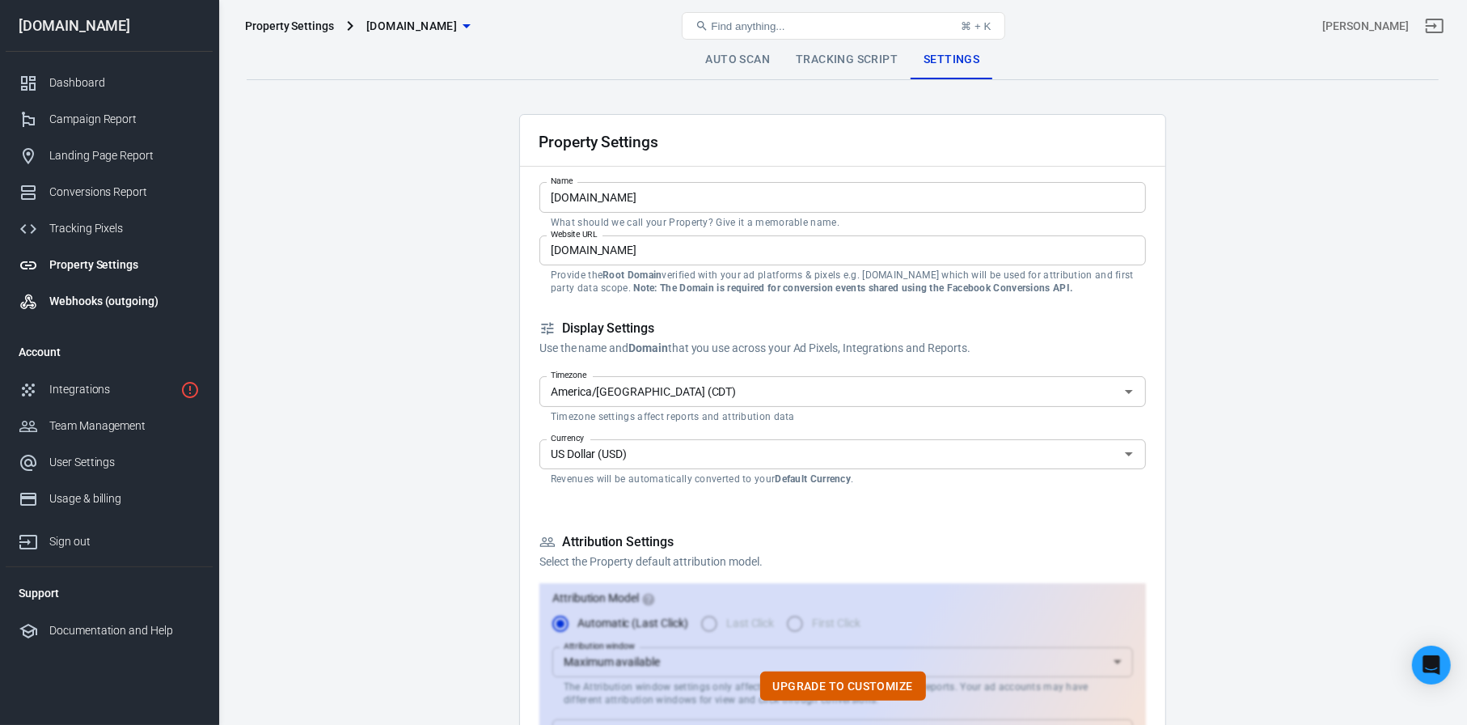
click at [126, 297] on div "Webhooks (outgoing)" at bounding box center [124, 301] width 150 height 17
